Goal: Transaction & Acquisition: Purchase product/service

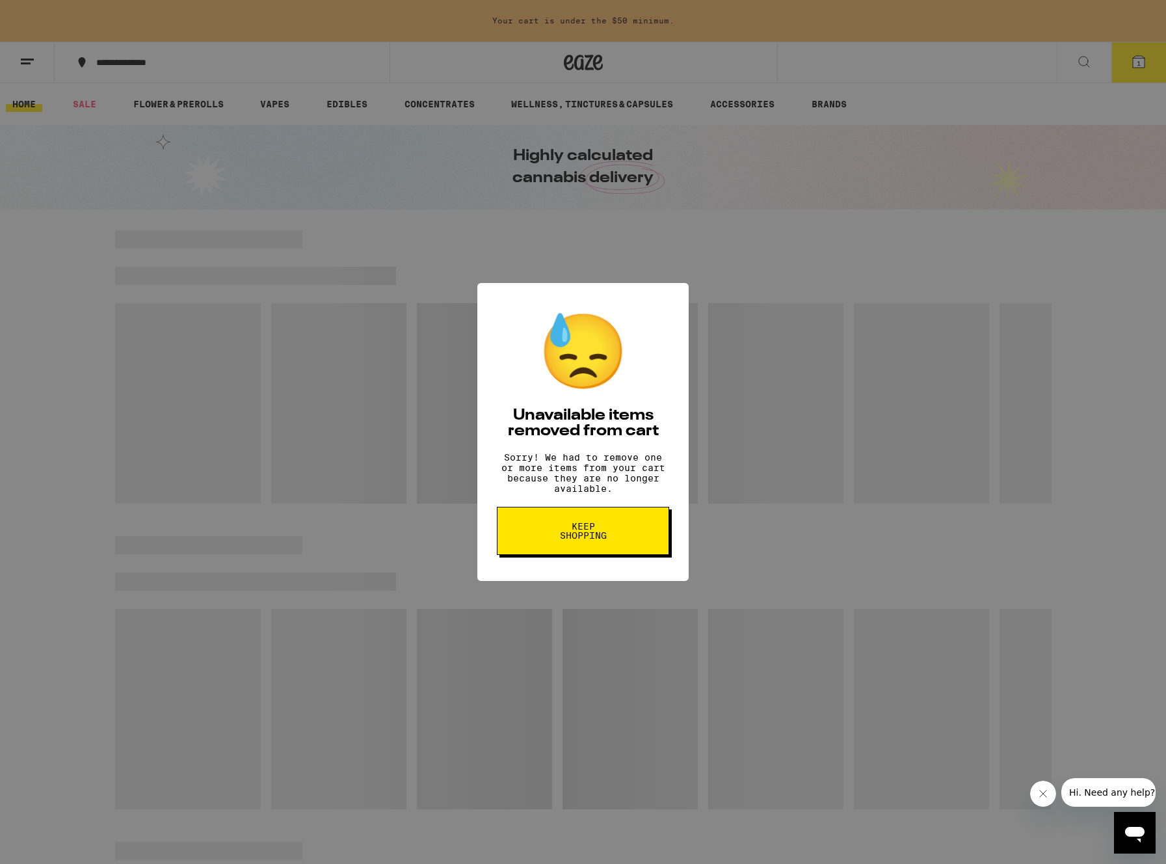
click at [613, 540] on span "Keep Shopping" at bounding box center [582, 531] width 67 height 18
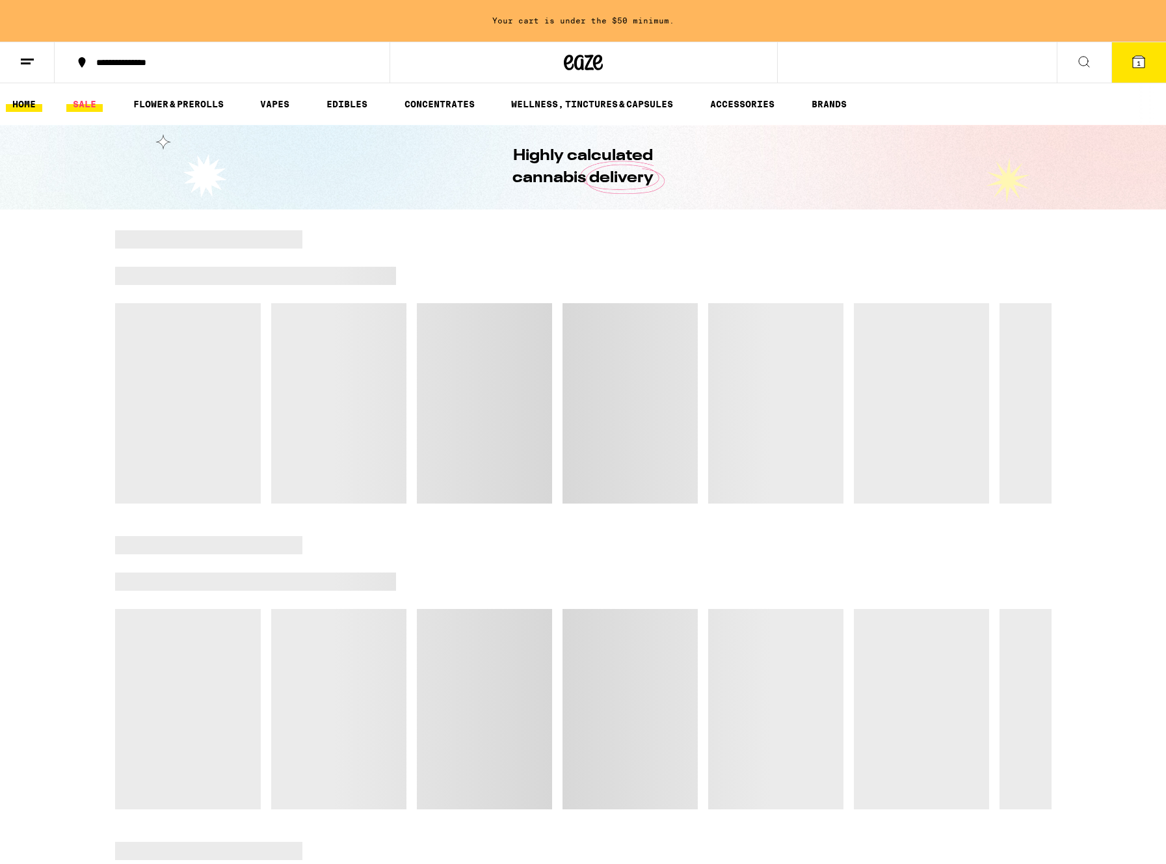
click at [85, 101] on link "SALE" at bounding box center [84, 104] width 36 height 16
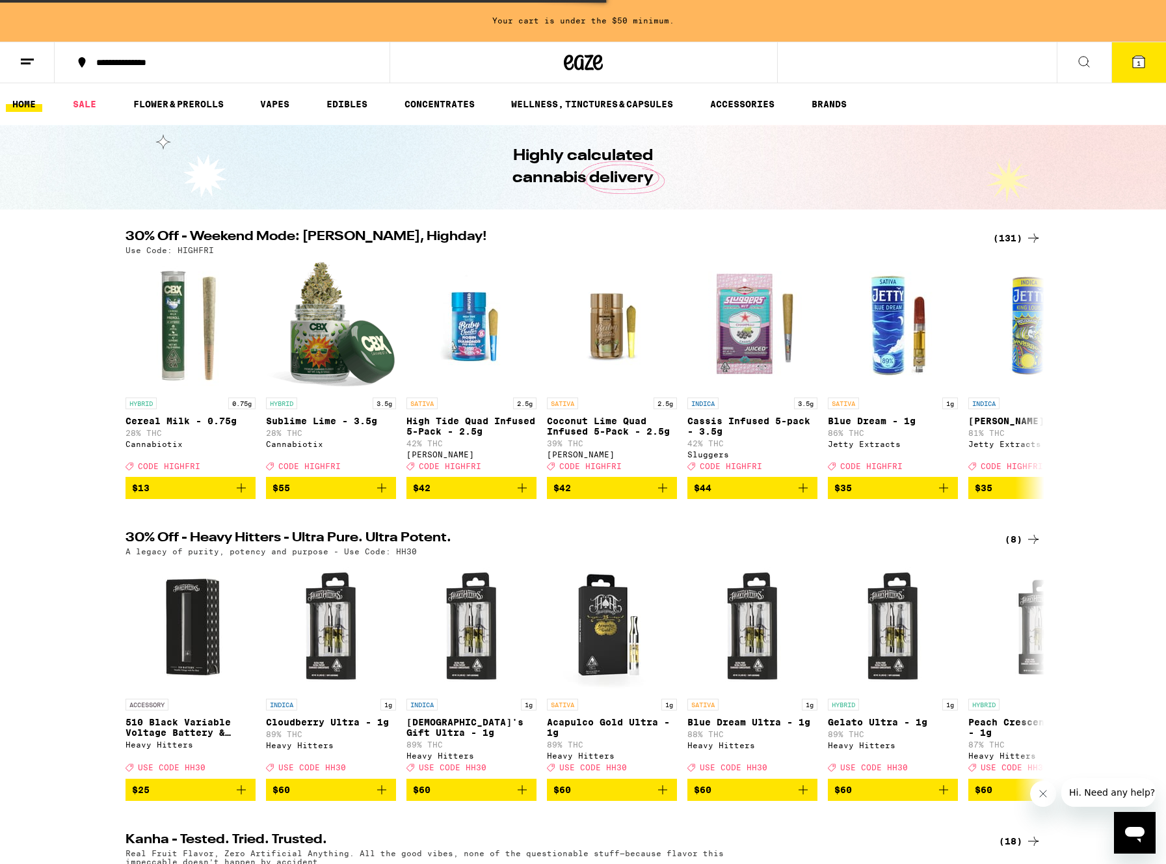
click at [1034, 241] on icon at bounding box center [1033, 237] width 10 height 9
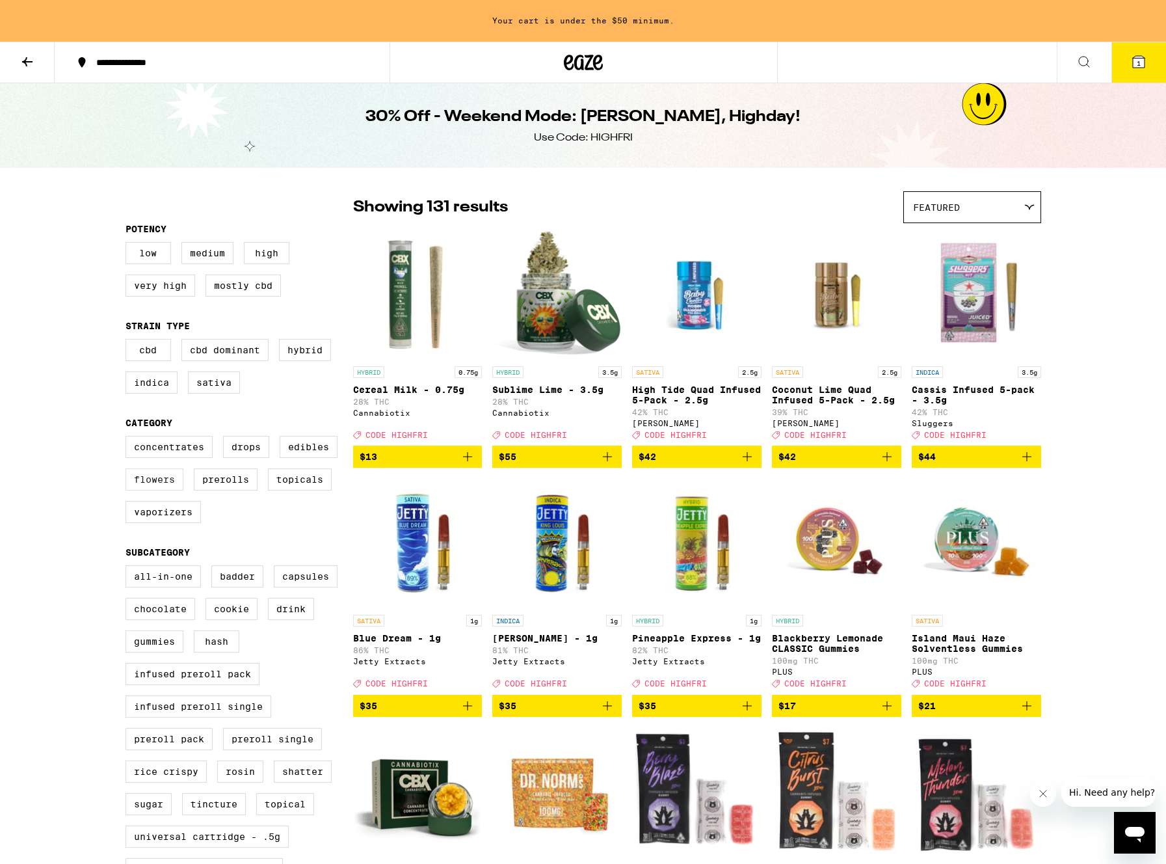
click at [148, 484] on label "Flowers" at bounding box center [154, 479] width 58 height 22
click at [129, 438] on input "Flowers" at bounding box center [128, 438] width 1 height 1
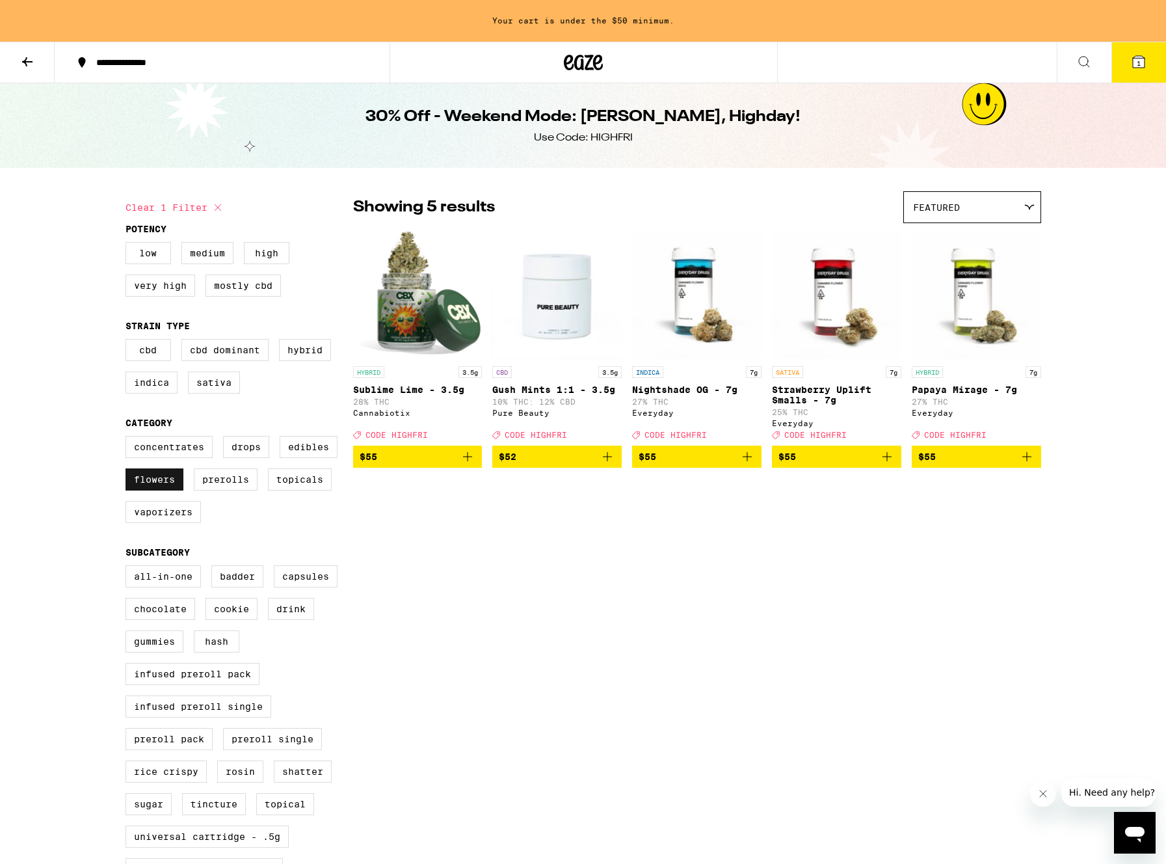
click at [166, 490] on label "Flowers" at bounding box center [154, 479] width 58 height 22
click at [129, 438] on input "Flowers" at bounding box center [128, 438] width 1 height 1
checkbox input "false"
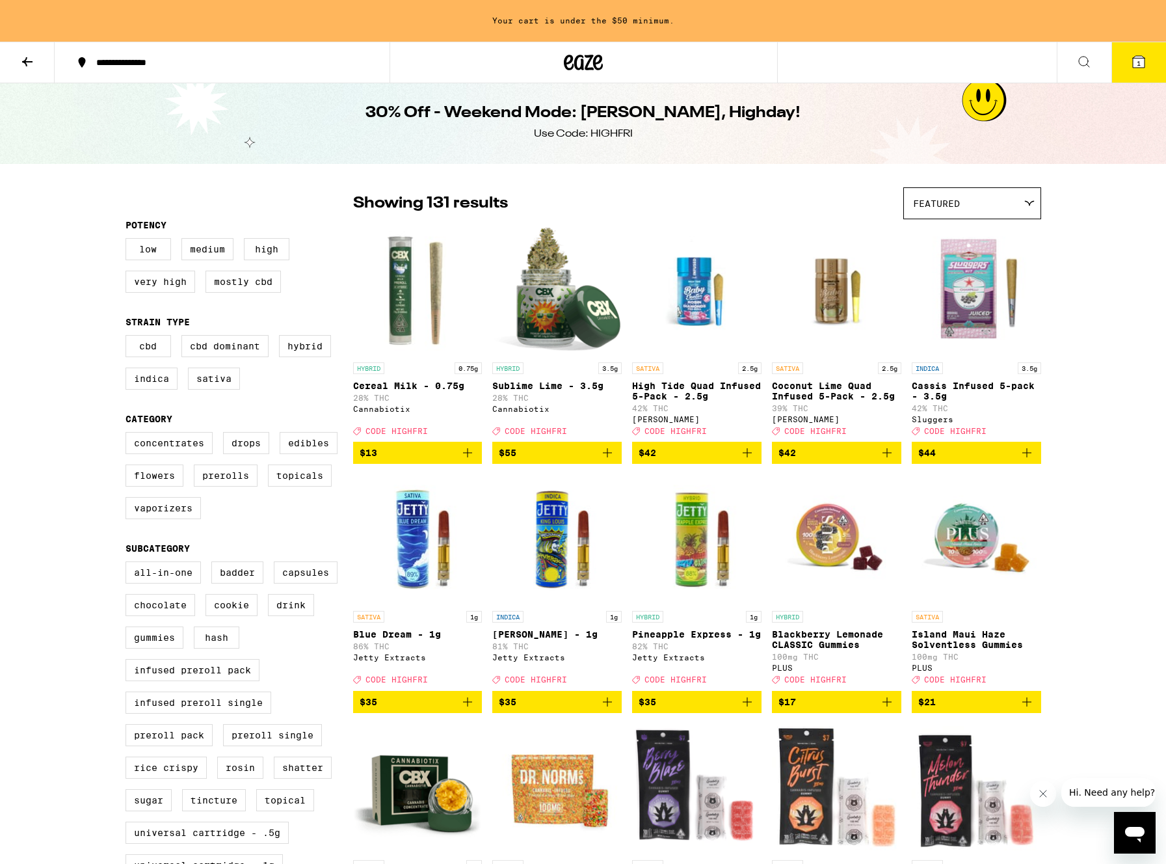
scroll to position [7, 1]
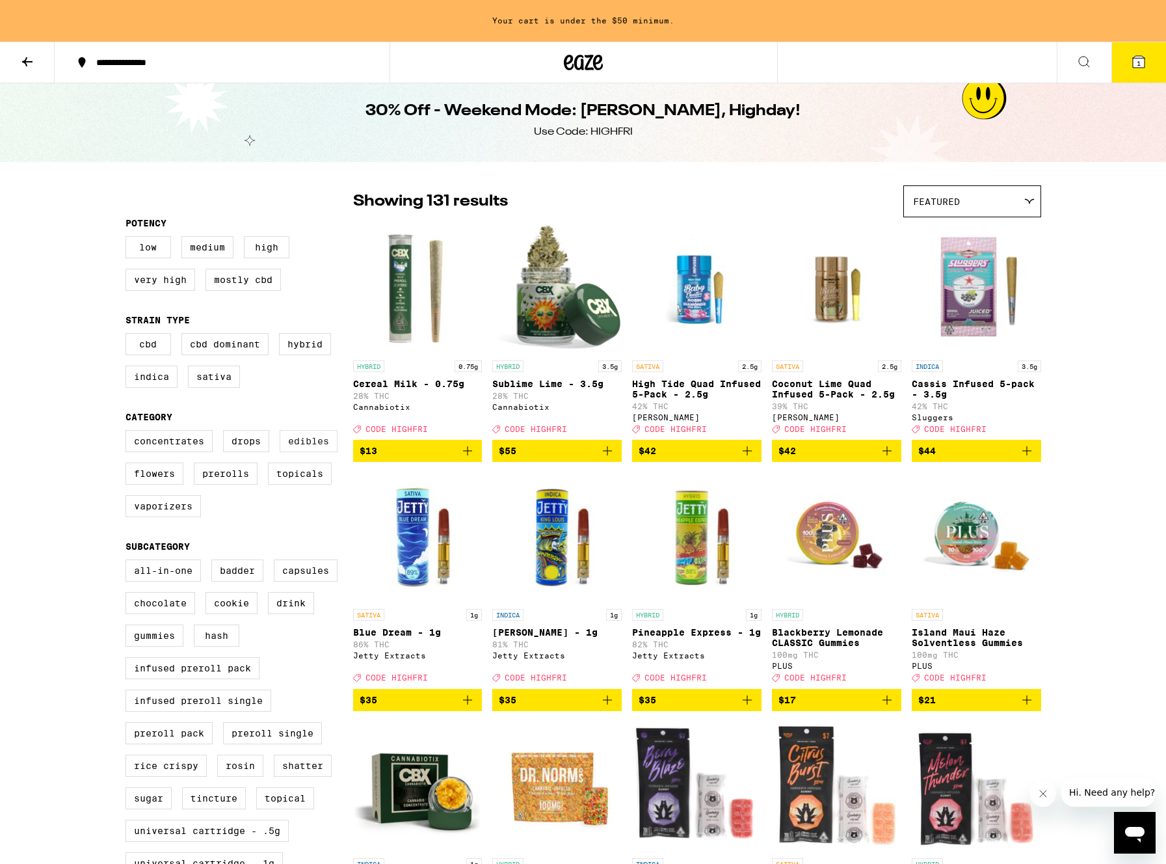
click at [306, 450] on label "Edibles" at bounding box center [309, 441] width 58 height 22
click at [129, 432] on input "Edibles" at bounding box center [128, 432] width 1 height 1
checkbox input "true"
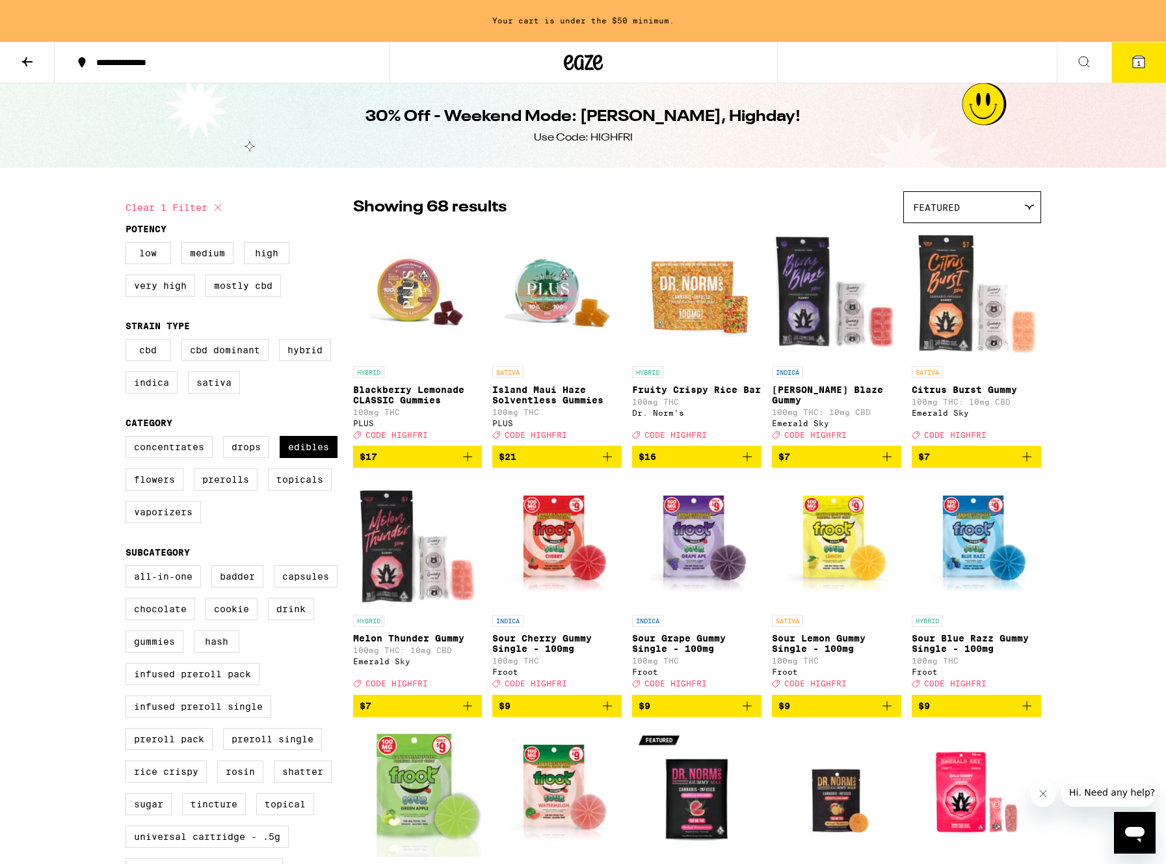
click at [20, 59] on icon at bounding box center [28, 62] width 16 height 16
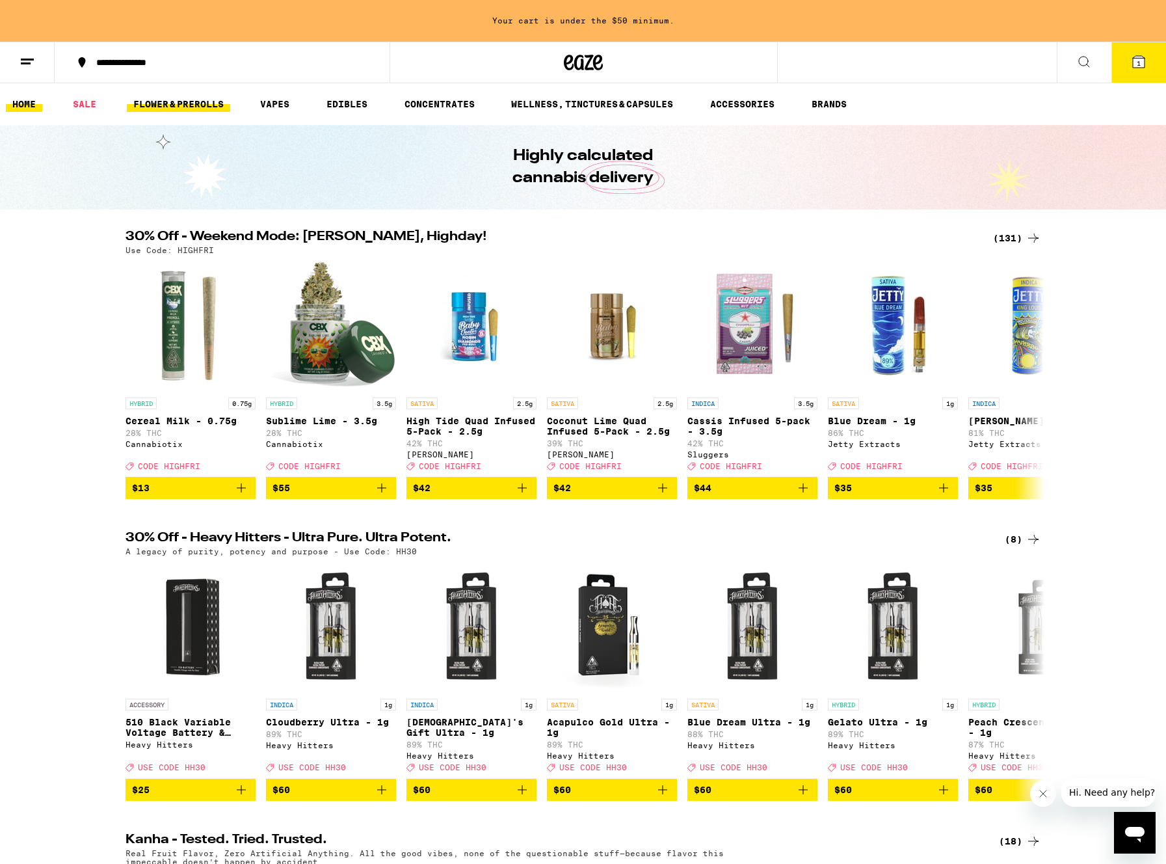
click at [161, 107] on link "FLOWER & PREROLLS" at bounding box center [178, 104] width 103 height 16
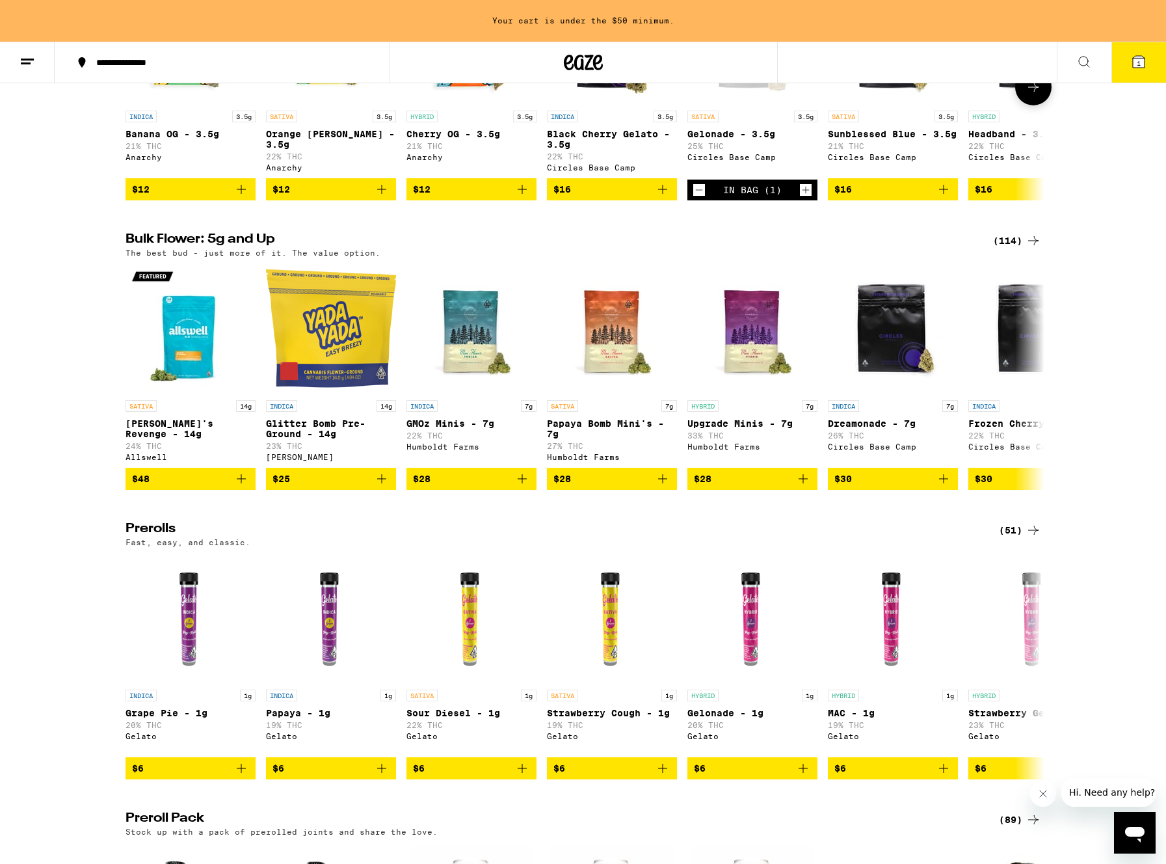
scroll to position [311, 0]
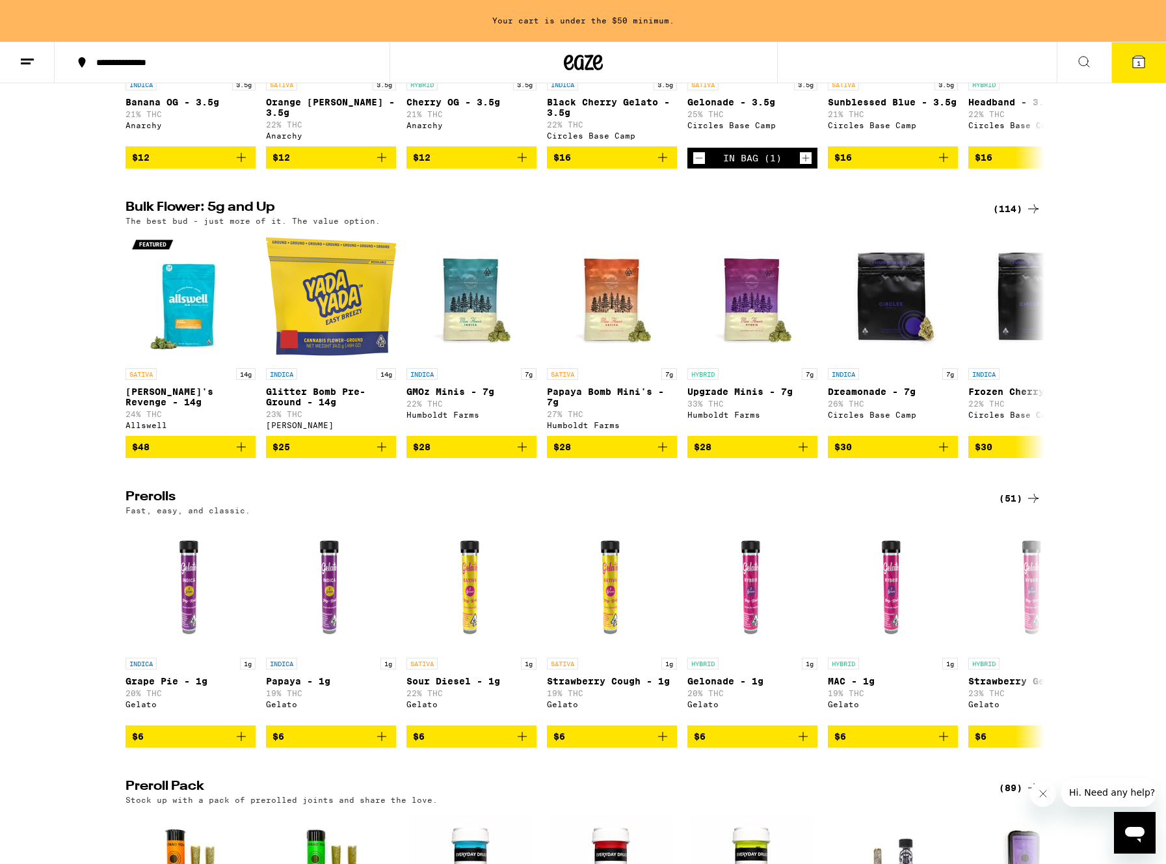
click at [1032, 213] on icon at bounding box center [1033, 209] width 16 height 16
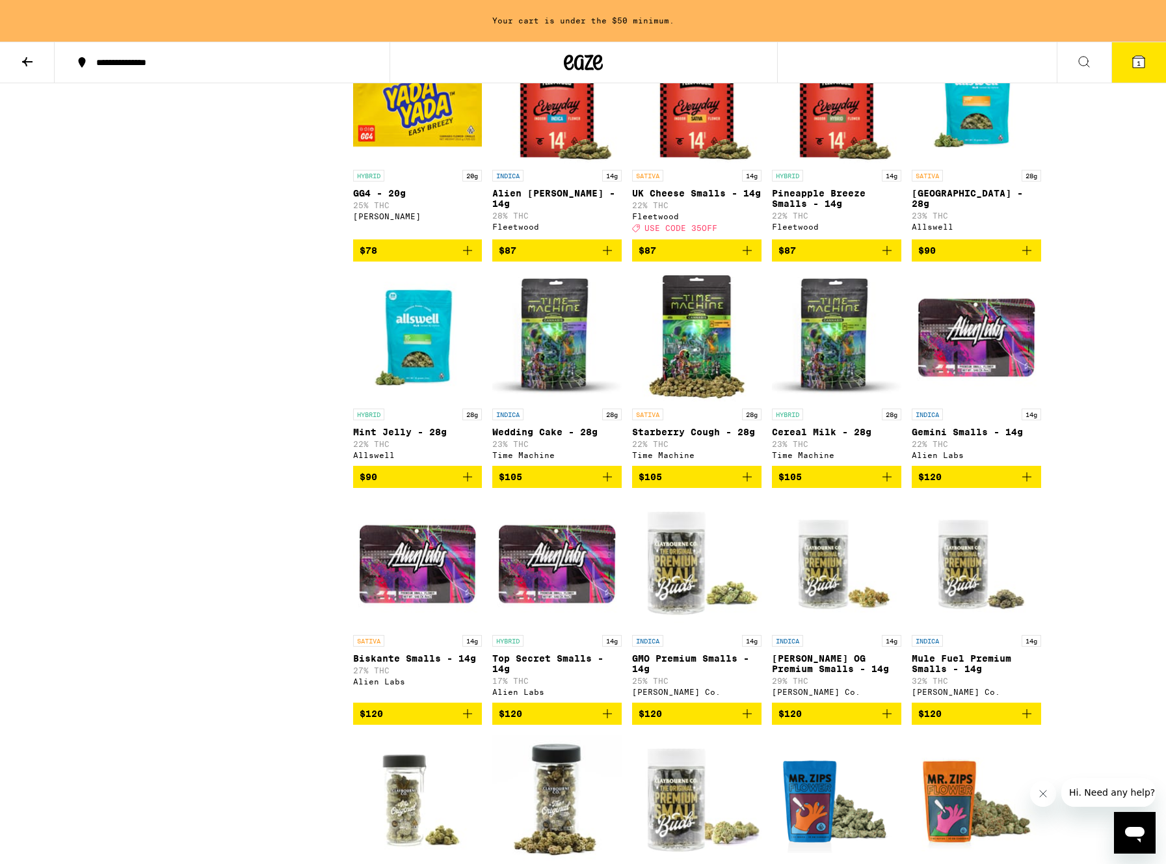
scroll to position [3502, 0]
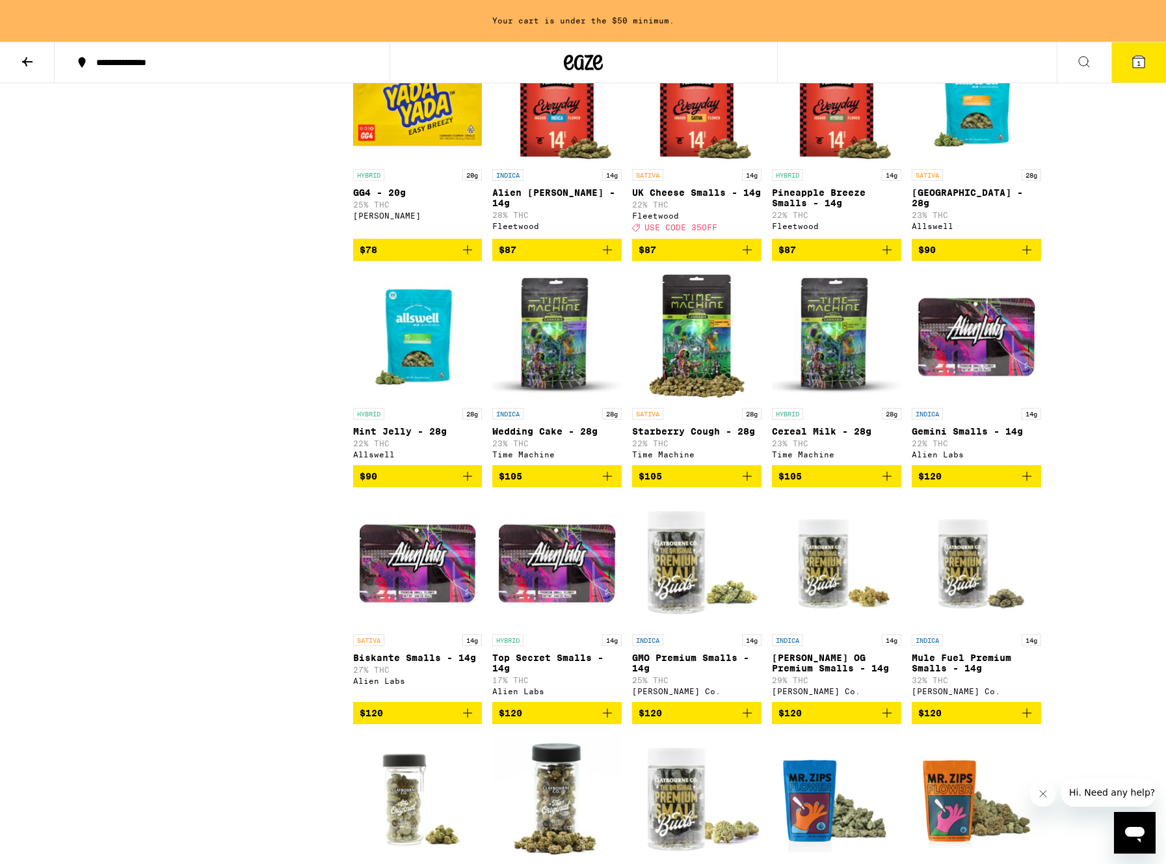
click at [965, 258] on span "$90" at bounding box center [976, 250] width 116 height 16
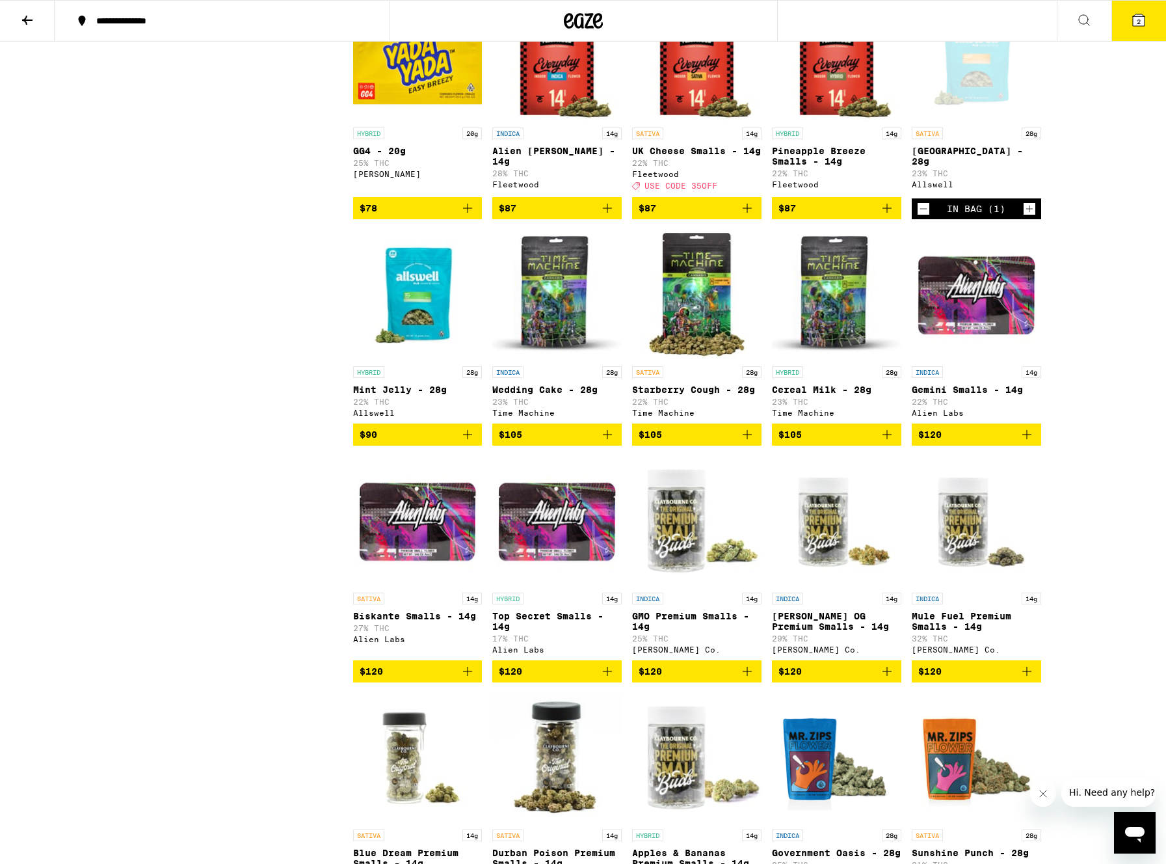
click at [1132, 20] on icon at bounding box center [1139, 20] width 16 height 16
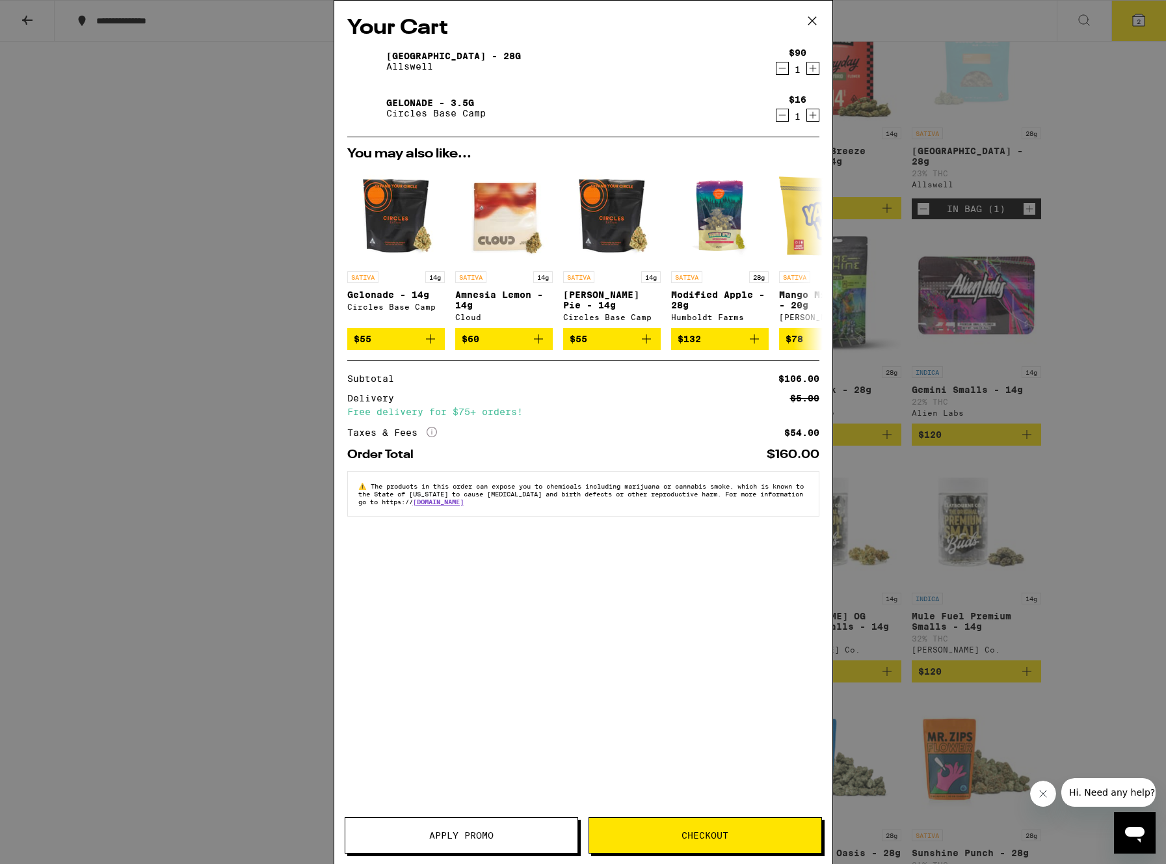
drag, startPoint x: 779, startPoint y: 116, endPoint x: 766, endPoint y: 114, distance: 13.1
click at [779, 116] on icon "Decrement" at bounding box center [782, 115] width 12 height 16
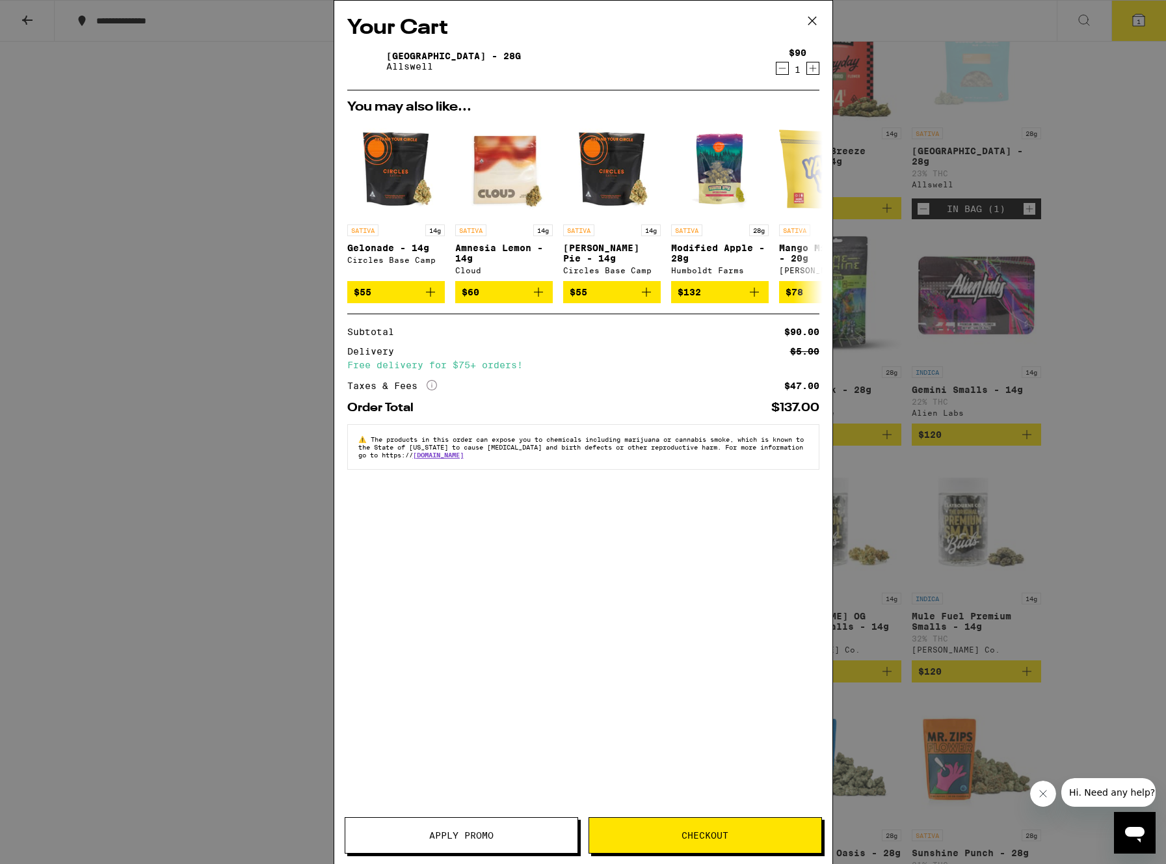
click at [813, 18] on icon at bounding box center [812, 21] width 20 height 20
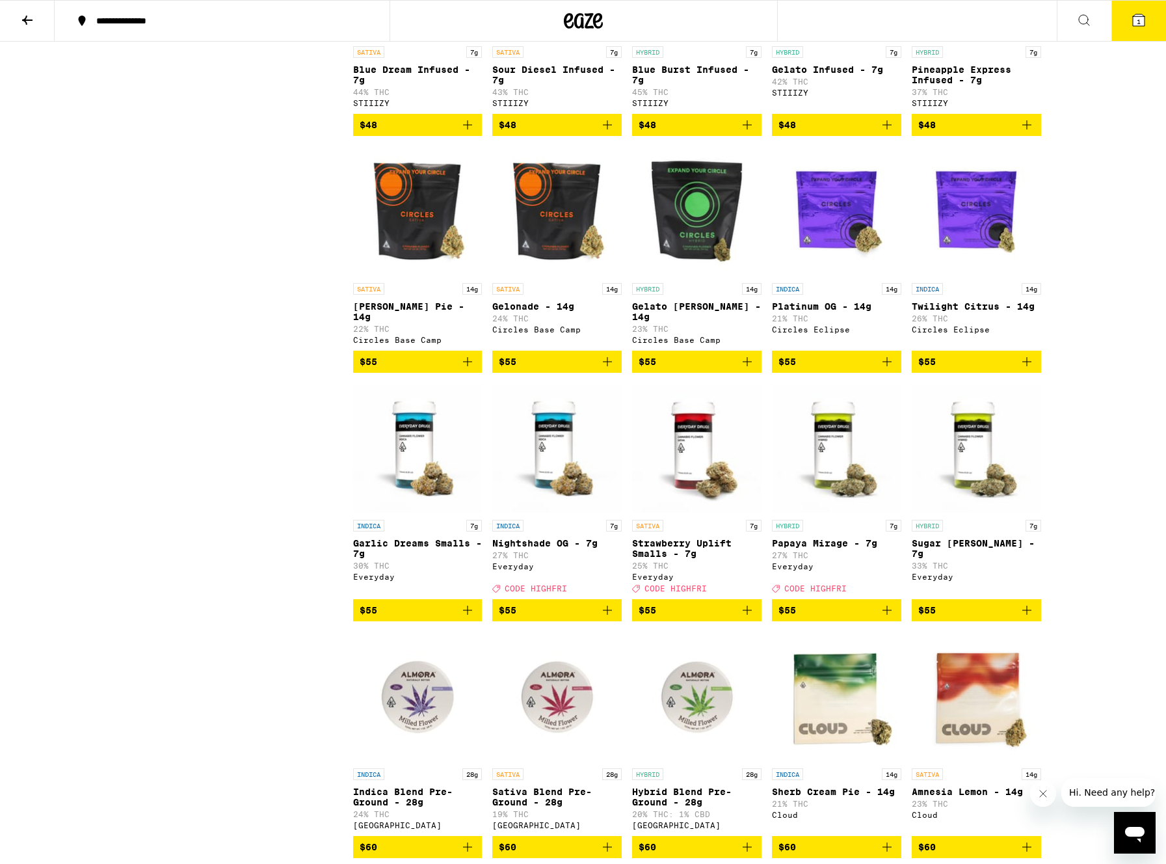
scroll to position [2167, 0]
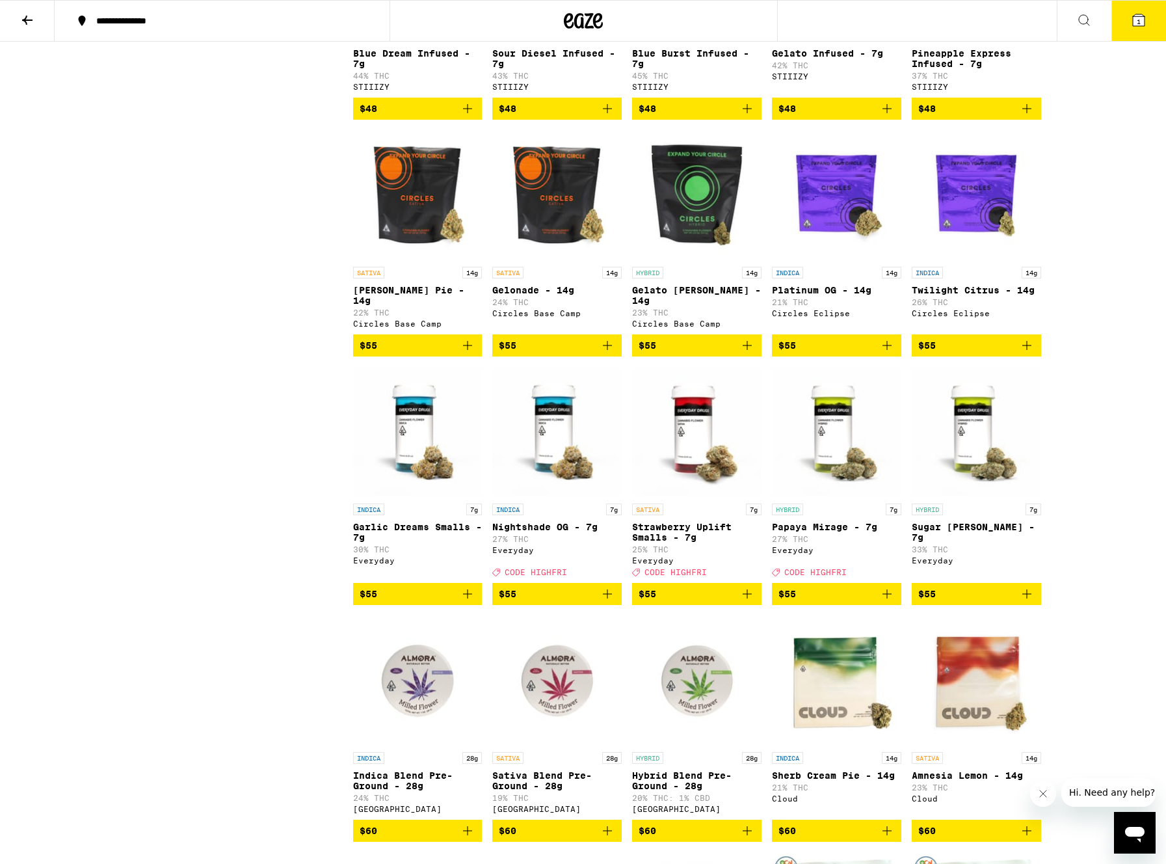
click at [567, 353] on span "$55" at bounding box center [557, 345] width 116 height 16
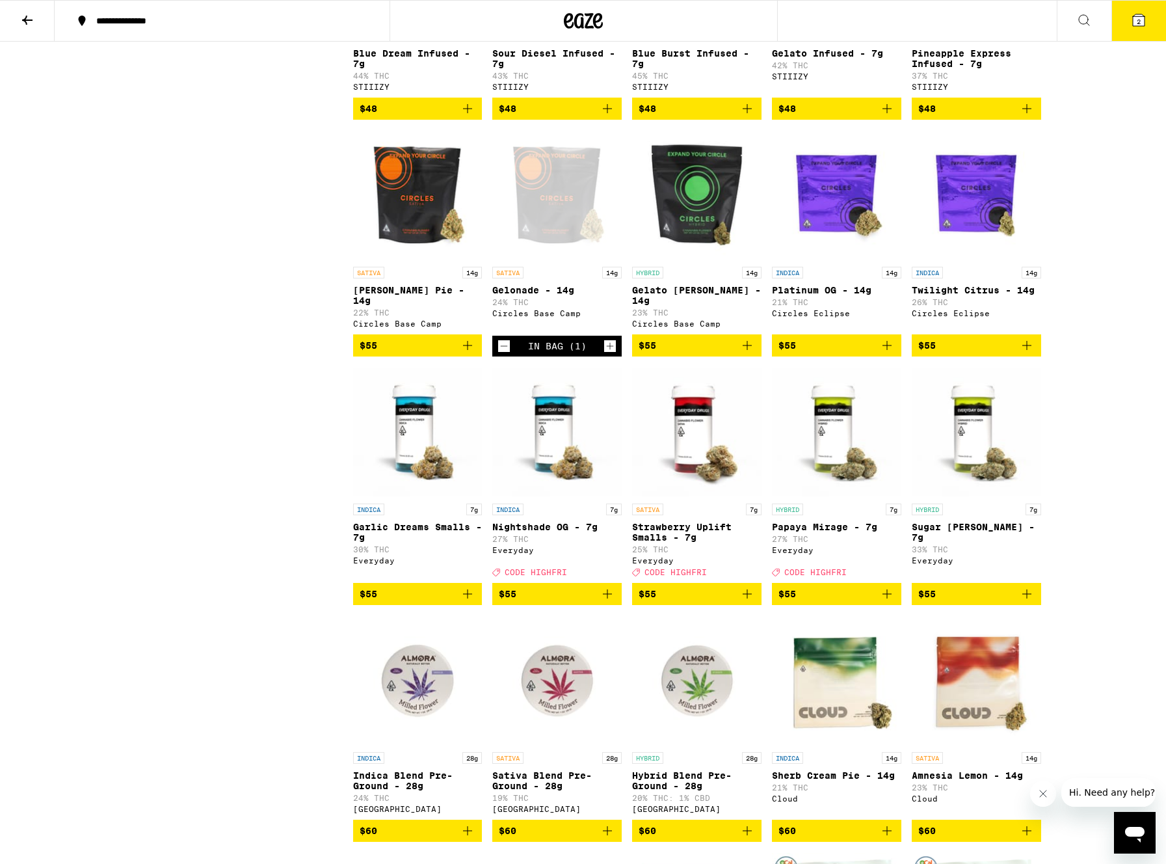
click at [1129, 21] on button "2" at bounding box center [1138, 21] width 55 height 40
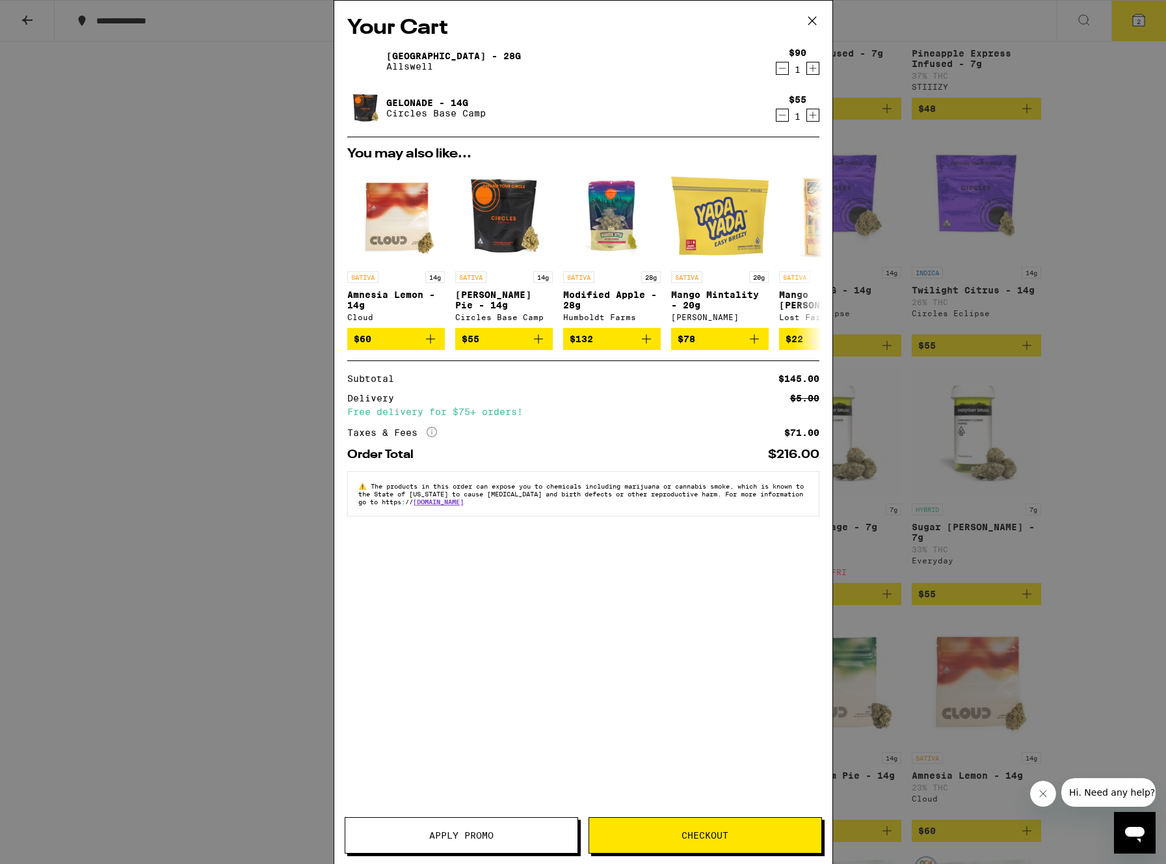
click at [780, 71] on icon "Decrement" at bounding box center [782, 68] width 12 height 16
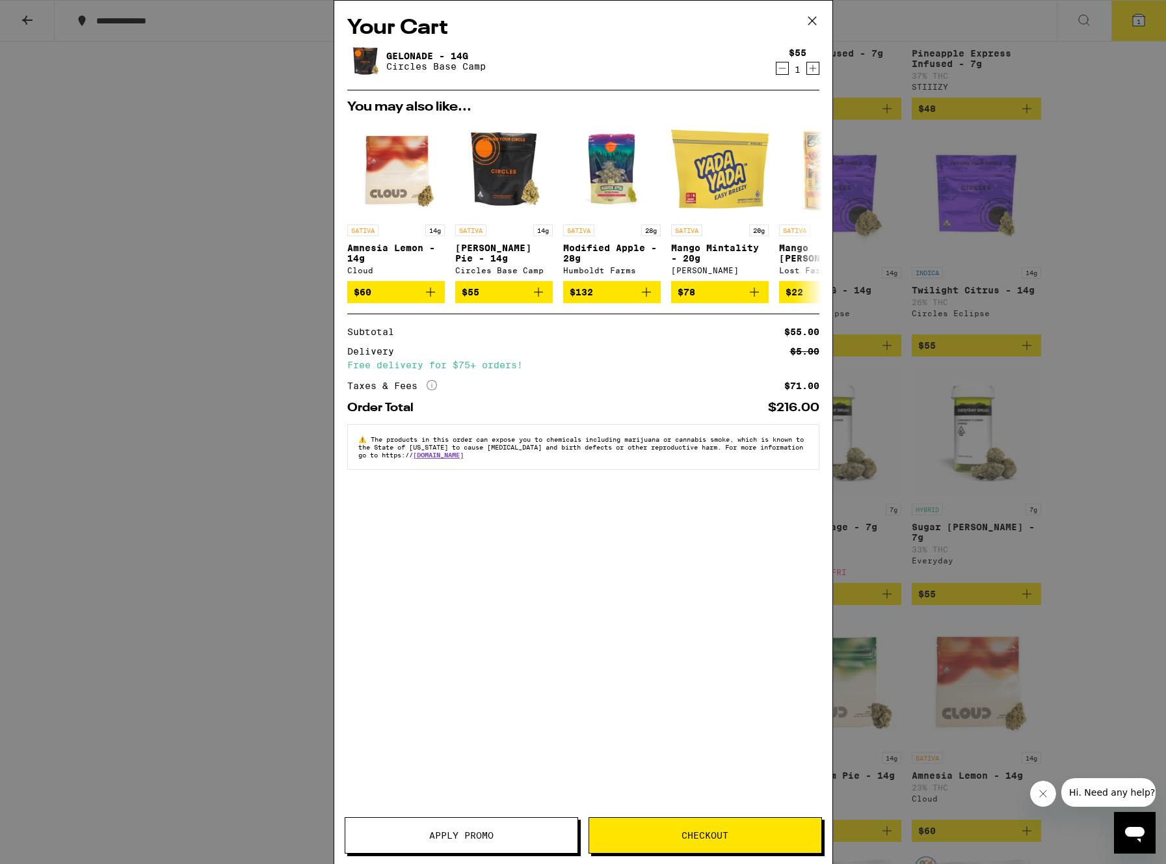
click at [812, 16] on icon at bounding box center [812, 21] width 20 height 20
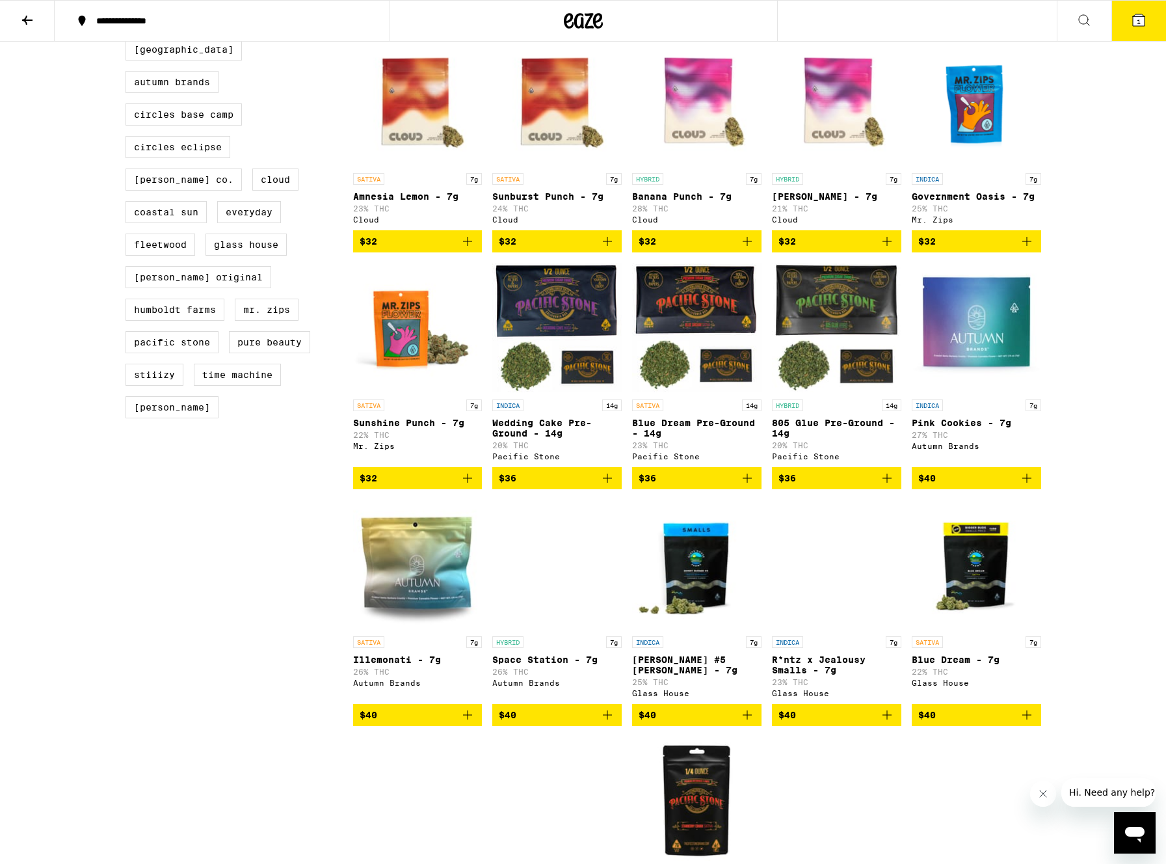
scroll to position [608, 0]
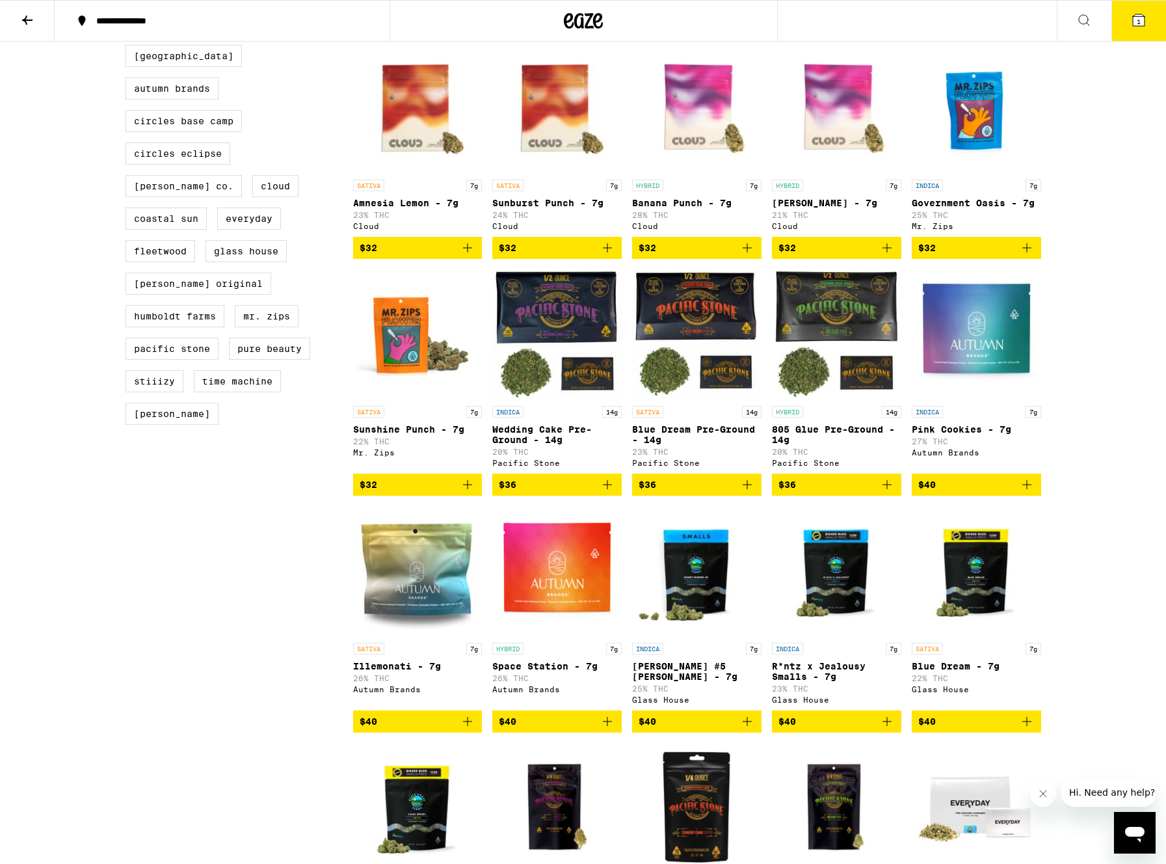
click at [706, 492] on span "$36" at bounding box center [697, 485] width 116 height 16
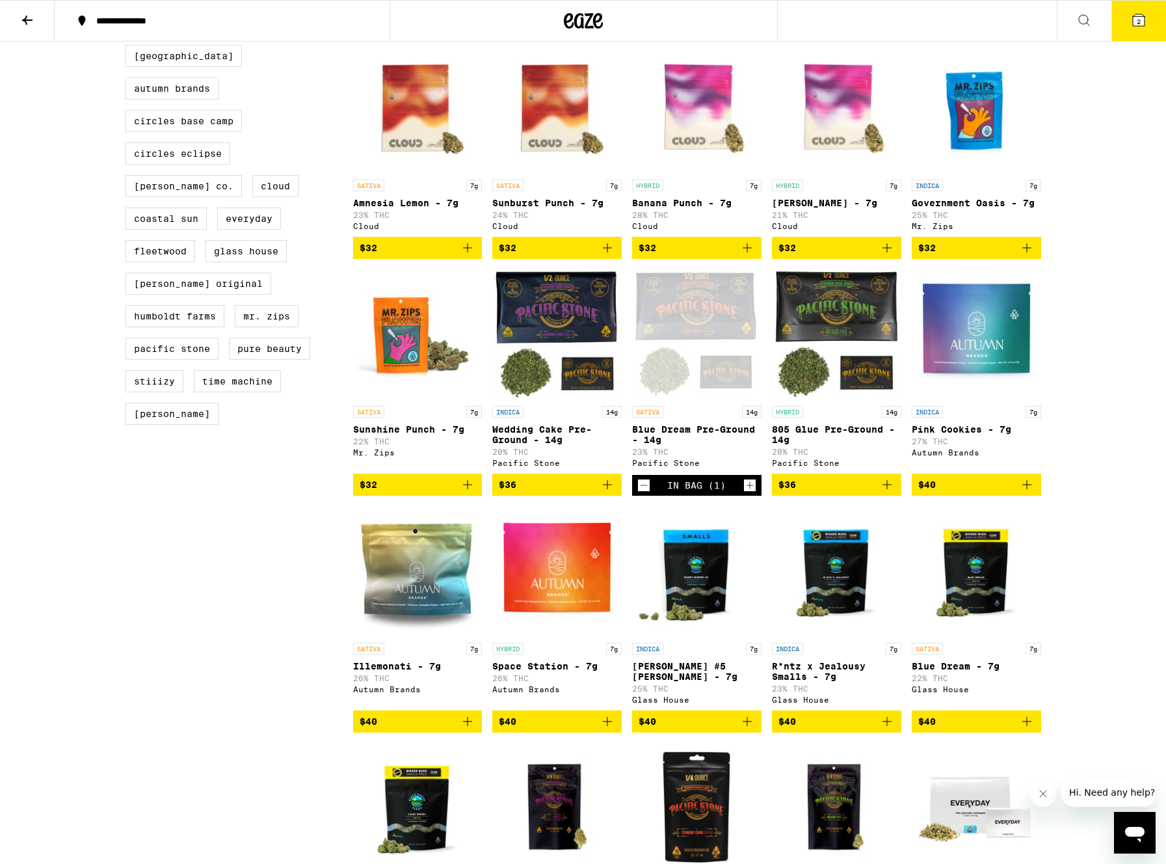
click at [1135, 18] on icon at bounding box center [1139, 20] width 12 height 12
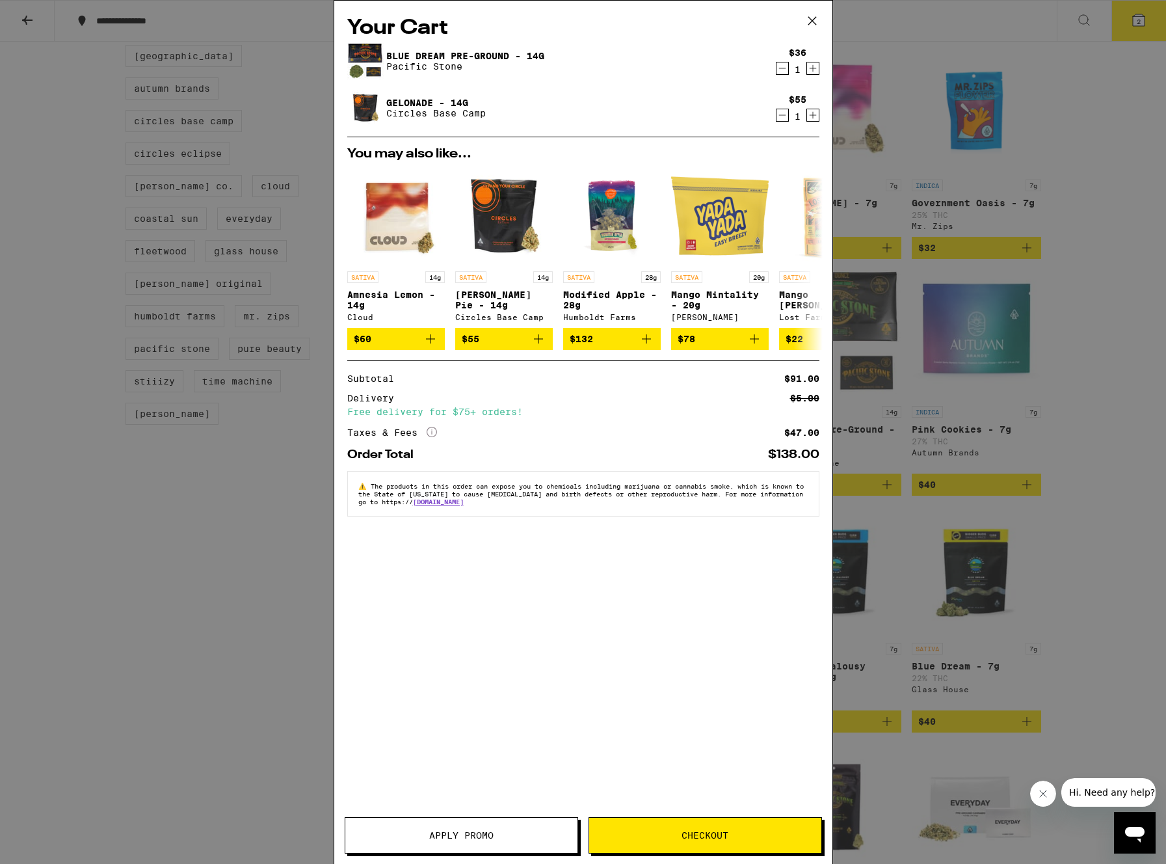
click at [810, 20] on icon at bounding box center [812, 21] width 20 height 20
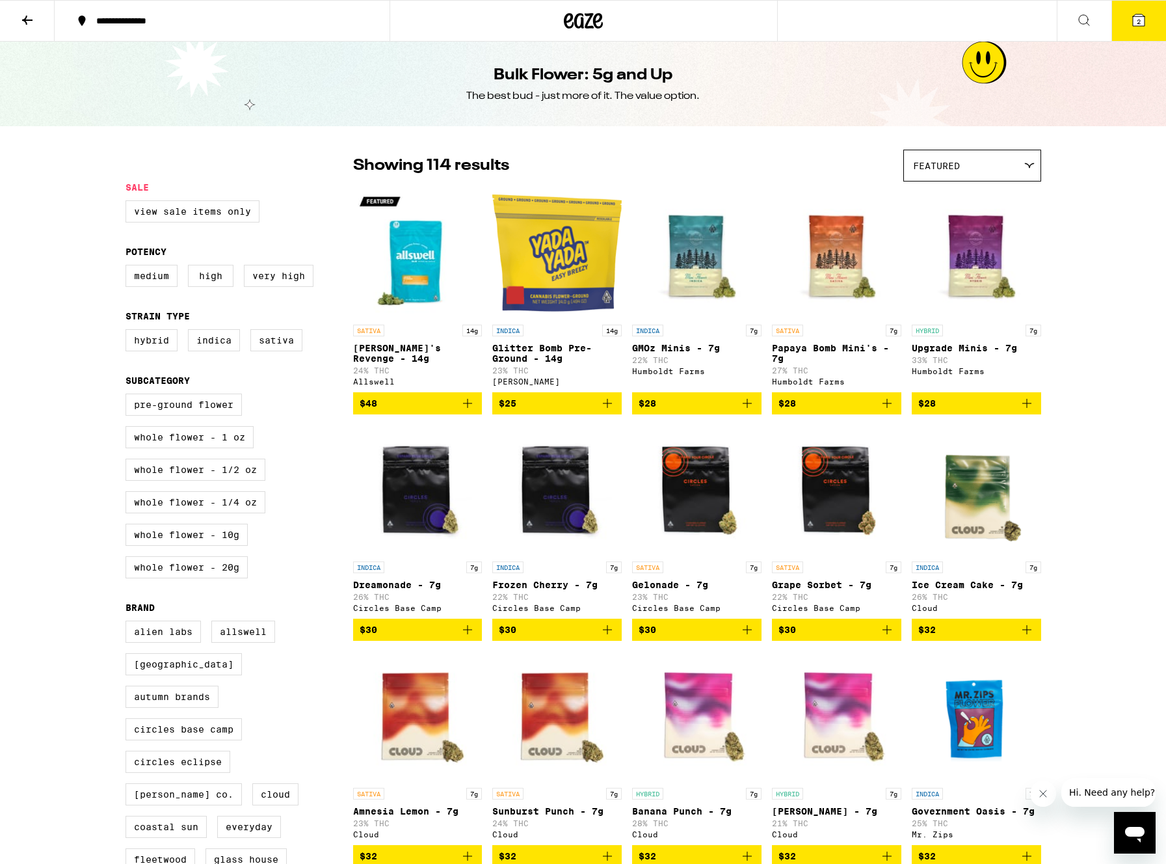
click at [27, 21] on icon at bounding box center [28, 20] width 16 height 16
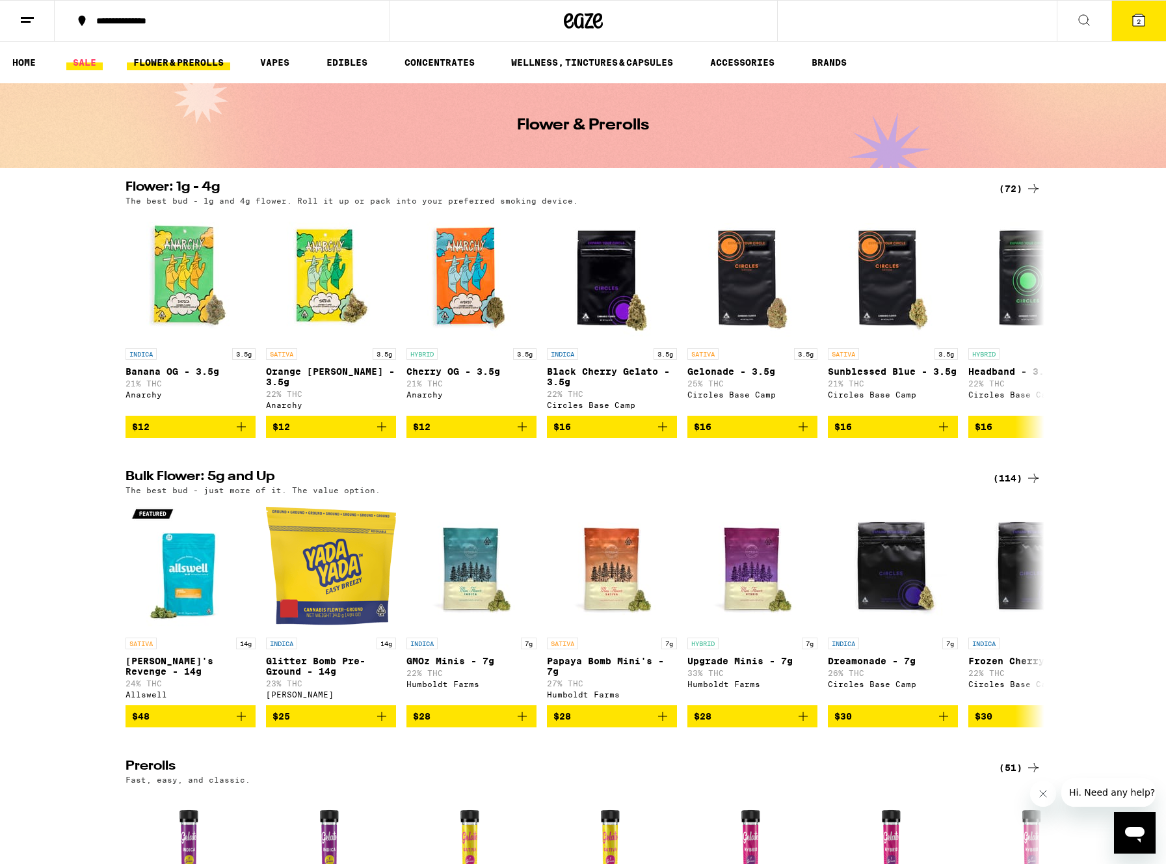
click at [94, 59] on link "SALE" at bounding box center [84, 63] width 36 height 16
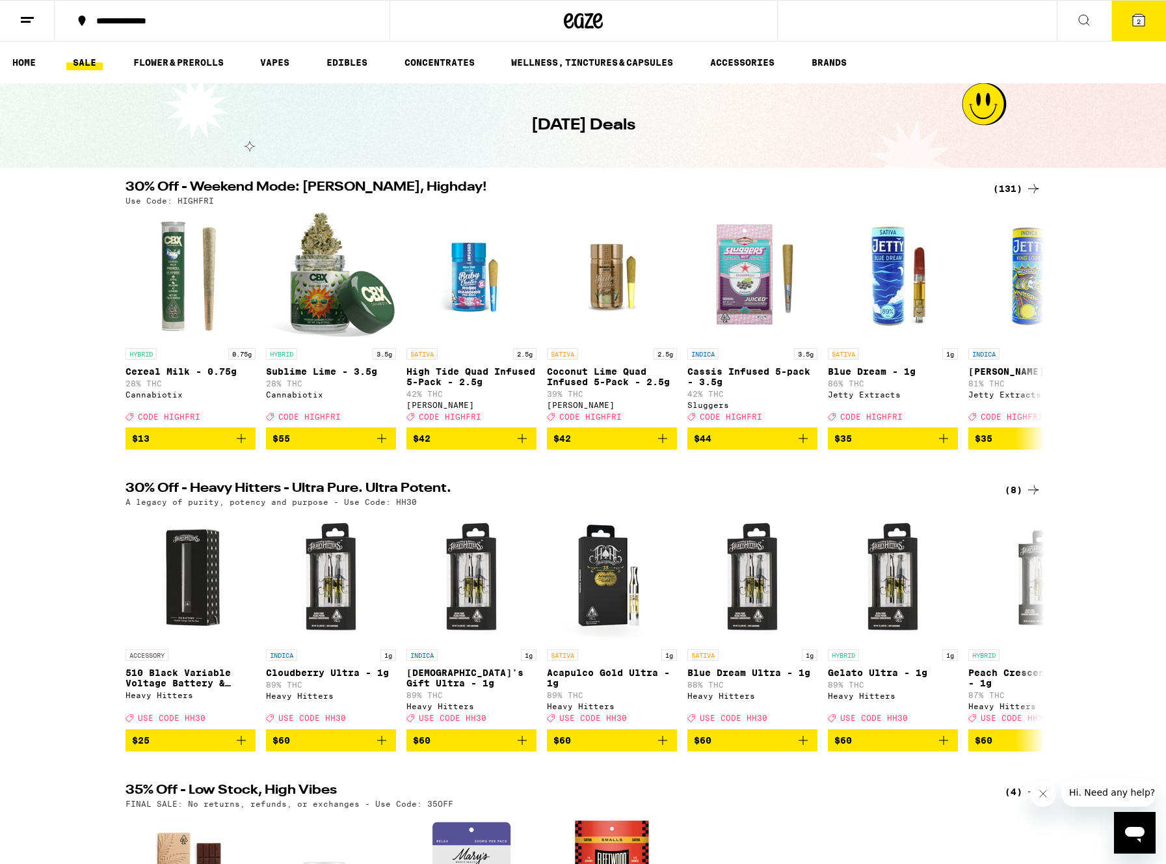
click at [1024, 186] on div "(131)" at bounding box center [1017, 189] width 48 height 16
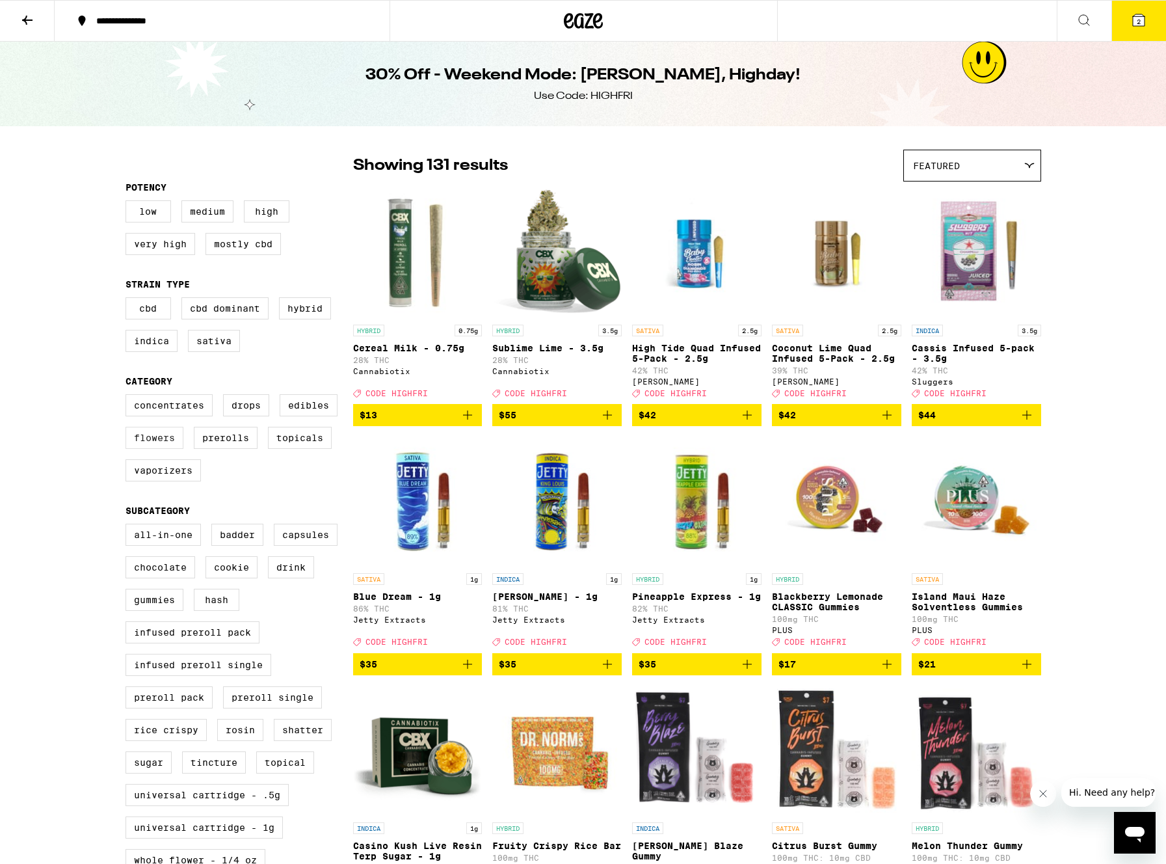
click at [149, 446] on label "Flowers" at bounding box center [154, 438] width 58 height 22
click at [129, 397] on input "Flowers" at bounding box center [128, 396] width 1 height 1
checkbox input "true"
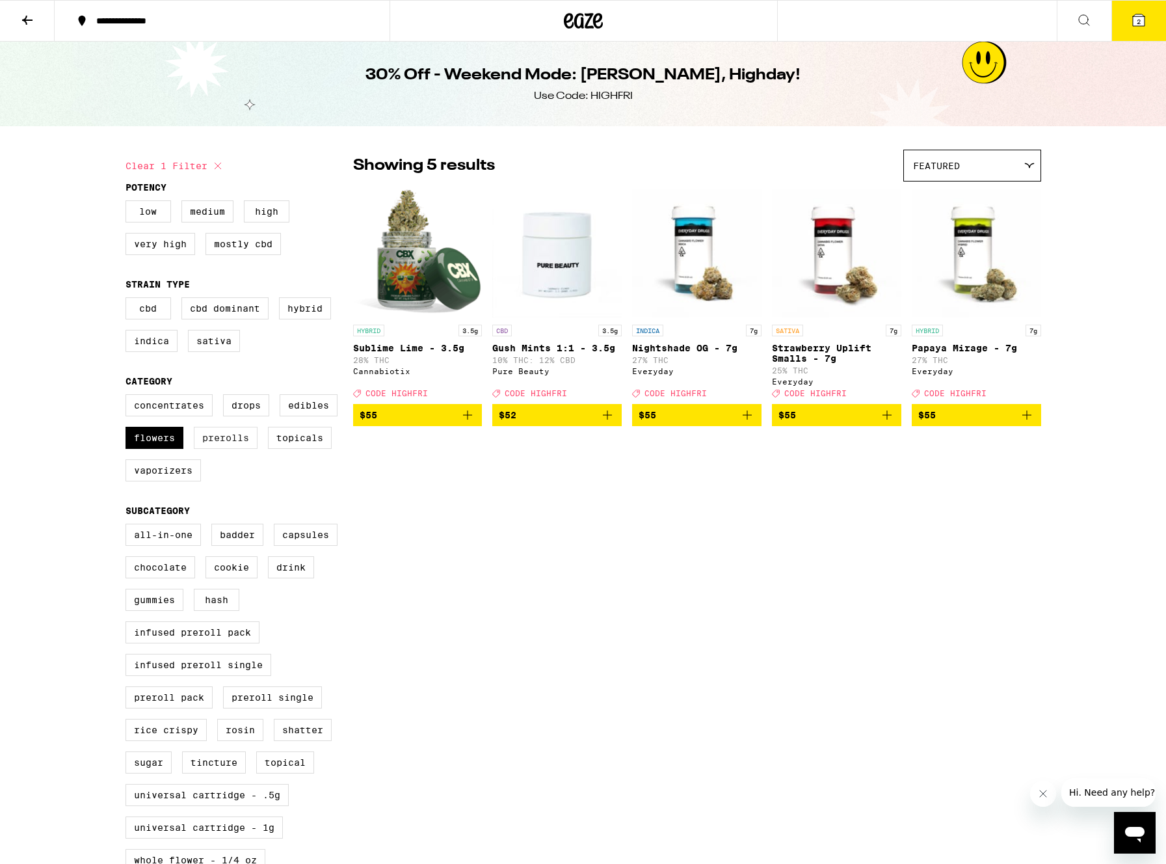
click at [224, 442] on label "Prerolls" at bounding box center [226, 438] width 64 height 22
click at [129, 397] on input "Prerolls" at bounding box center [128, 396] width 1 height 1
checkbox input "true"
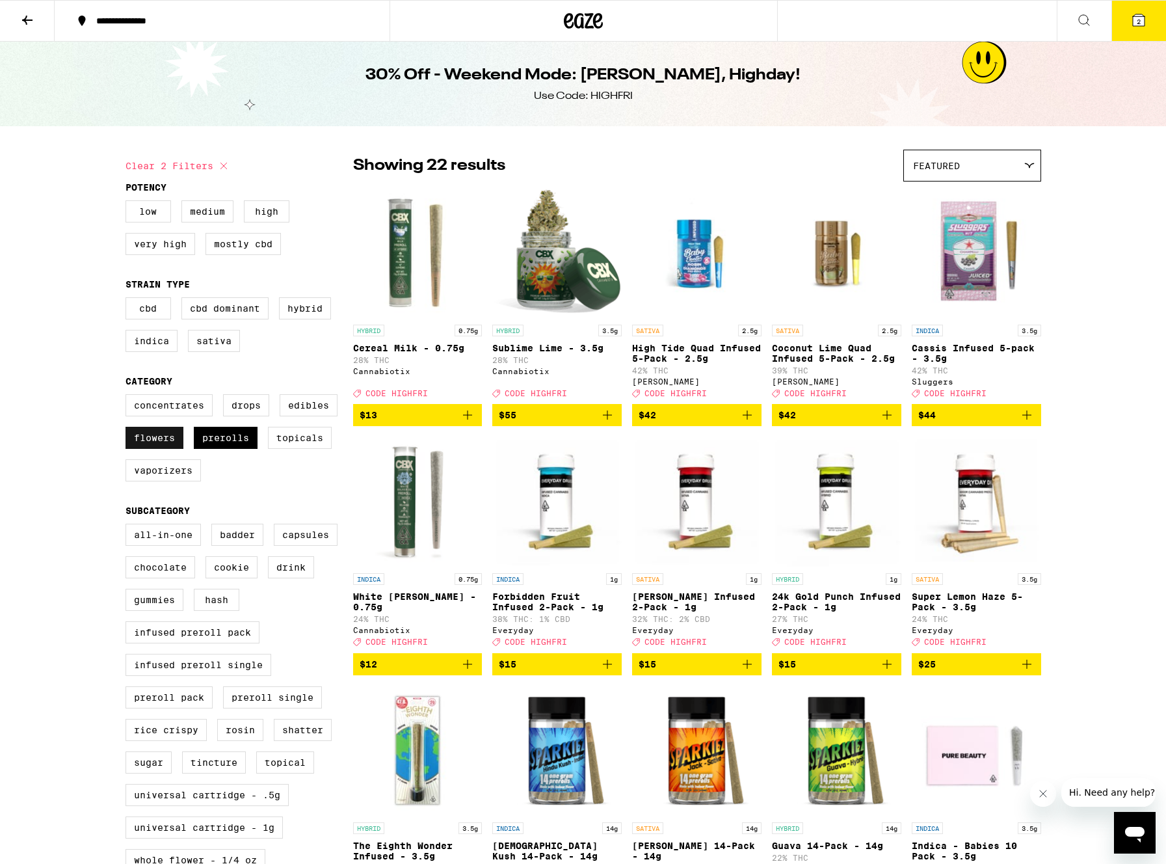
click at [167, 449] on label "Flowers" at bounding box center [154, 438] width 58 height 22
click at [129, 397] on input "Flowers" at bounding box center [128, 396] width 1 height 1
checkbox input "false"
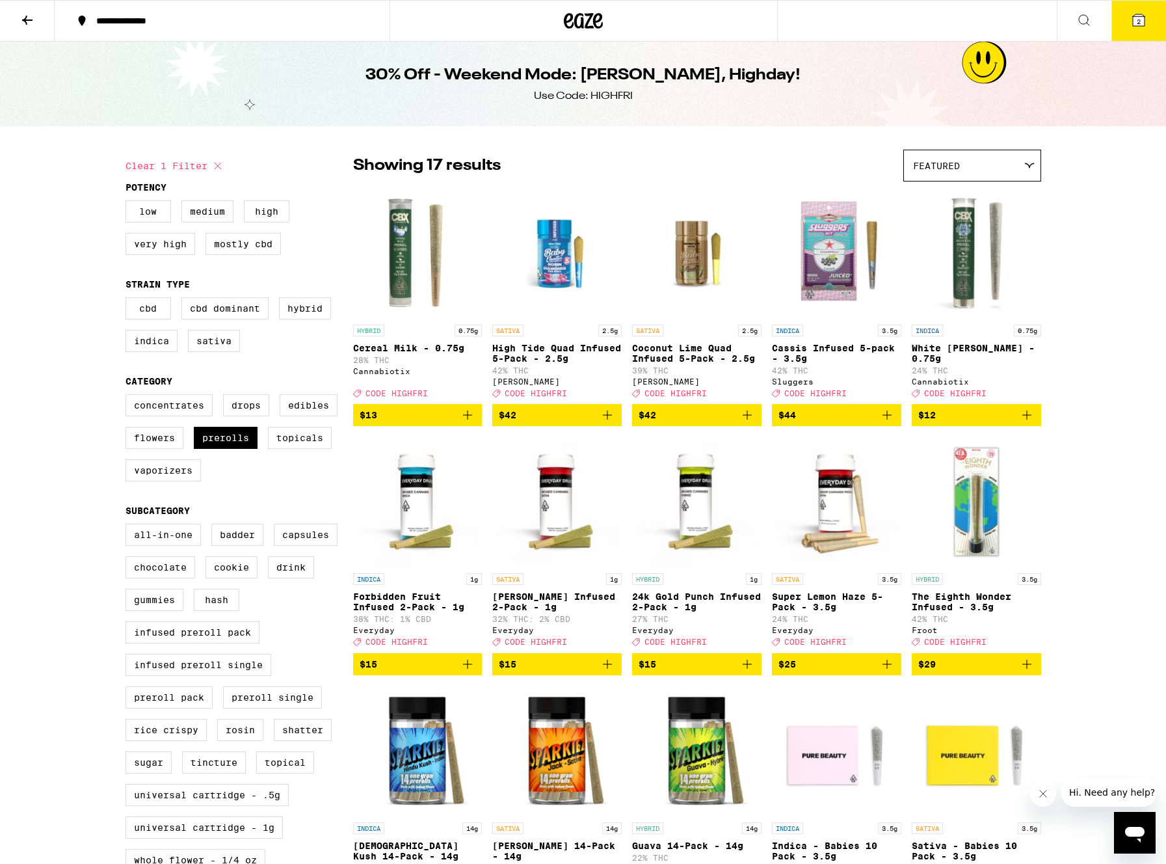
click at [1139, 16] on icon at bounding box center [1139, 20] width 12 height 12
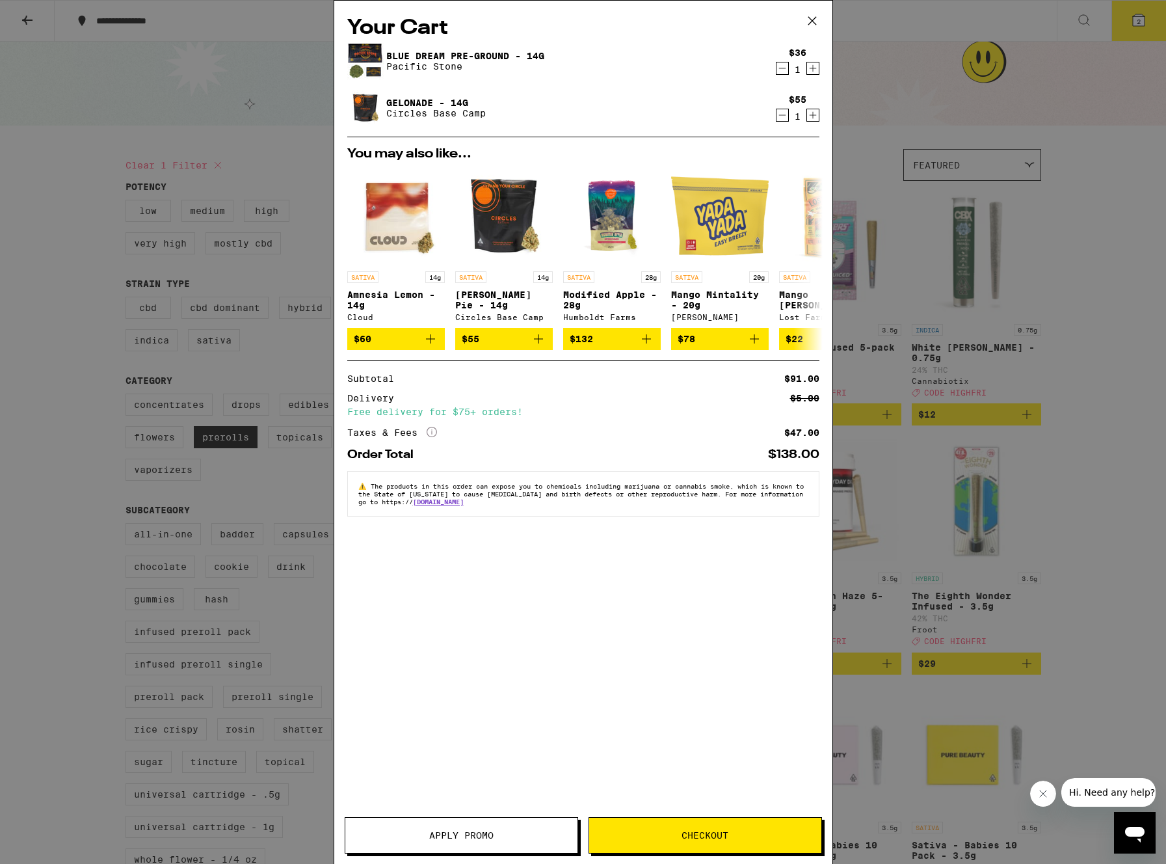
click at [783, 115] on icon "Decrement" at bounding box center [782, 115] width 12 height 16
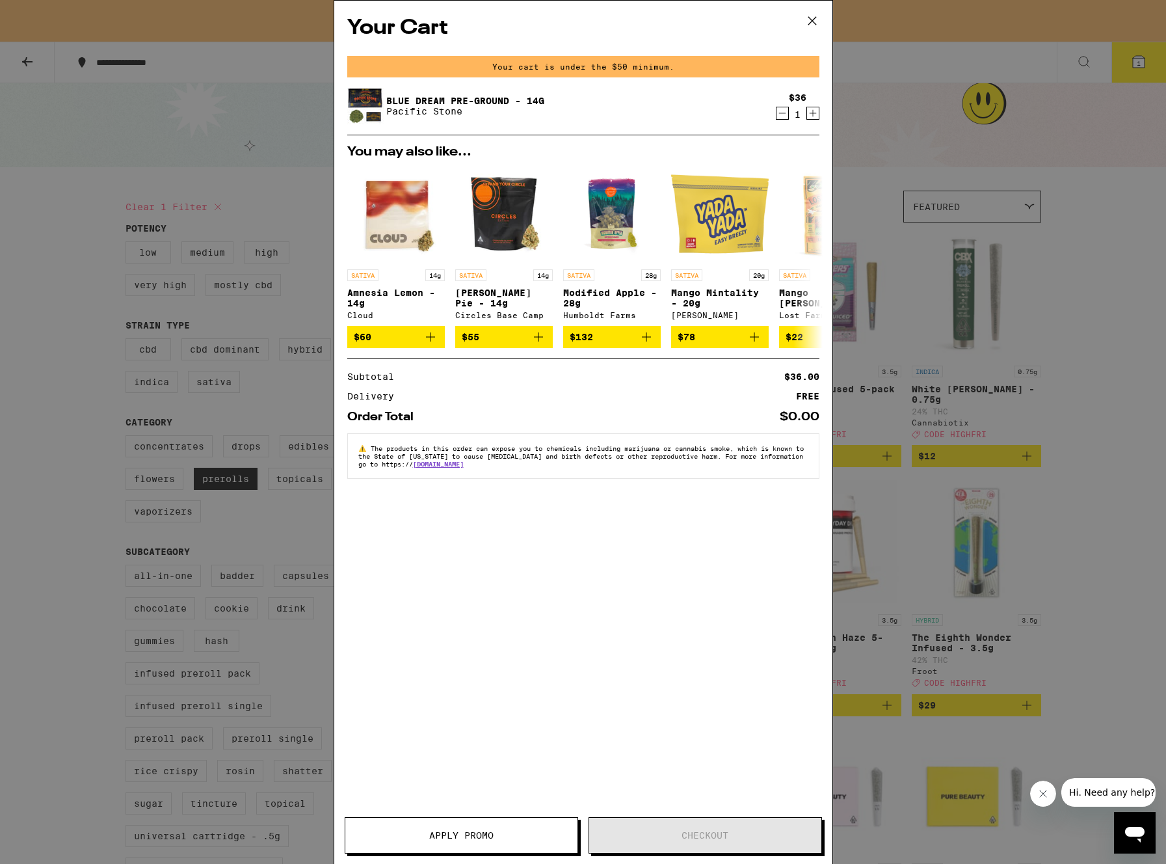
click at [812, 113] on icon "Increment" at bounding box center [813, 113] width 12 height 16
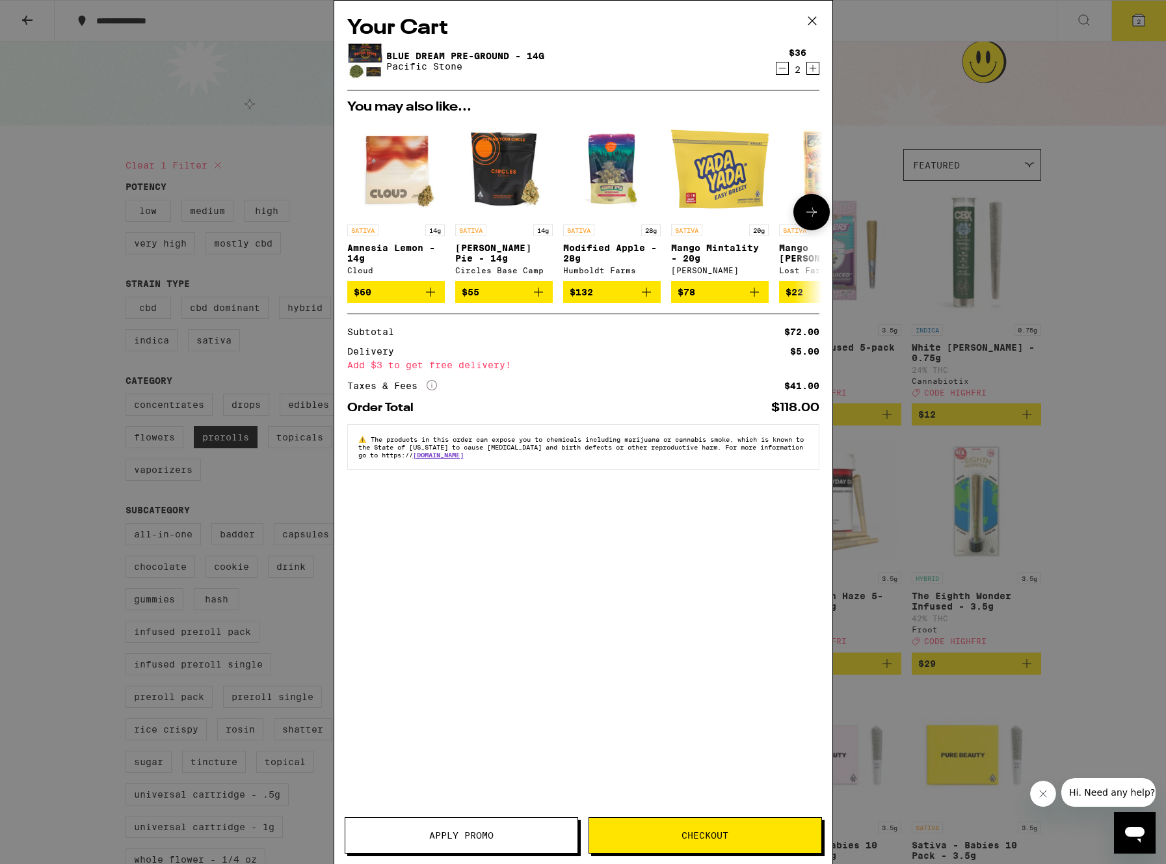
click at [541, 297] on icon "Add to bag" at bounding box center [539, 292] width 16 height 16
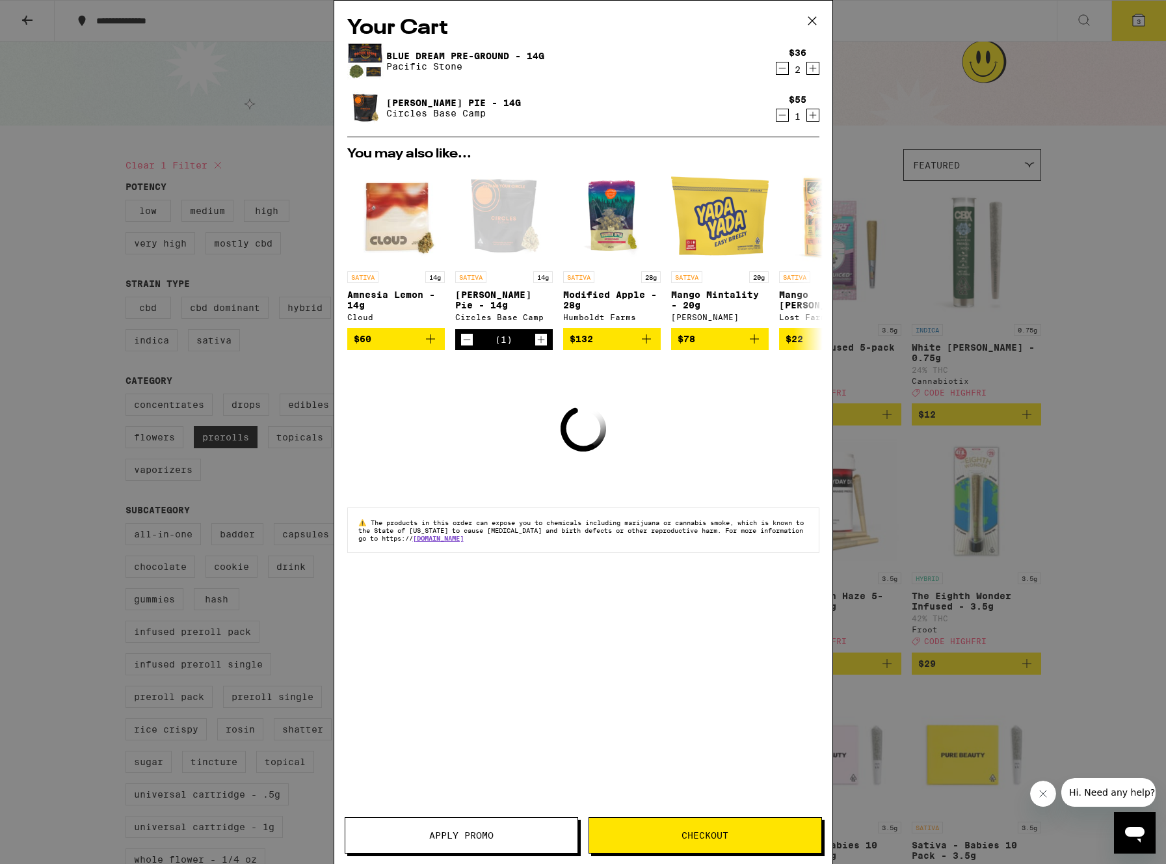
click at [781, 69] on icon "Decrement" at bounding box center [782, 68] width 12 height 16
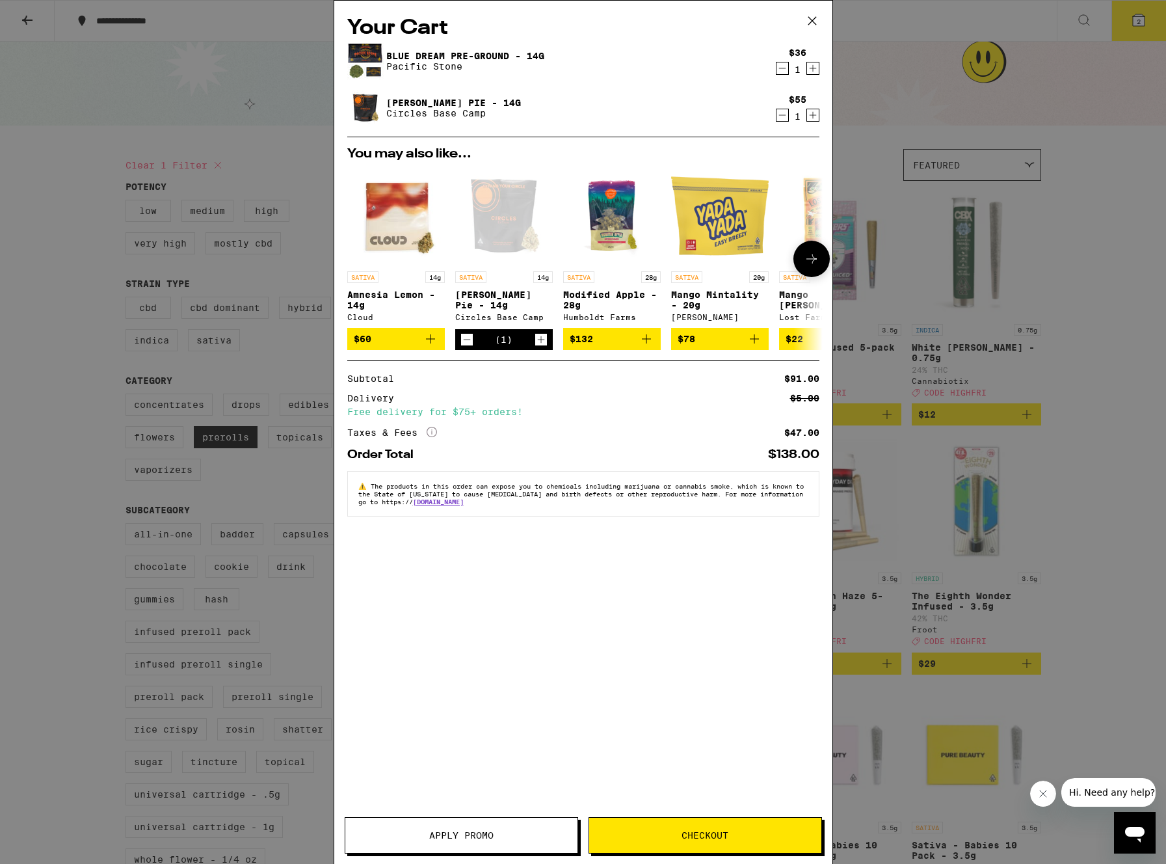
click at [753, 341] on icon "Add to bag" at bounding box center [754, 339] width 16 height 16
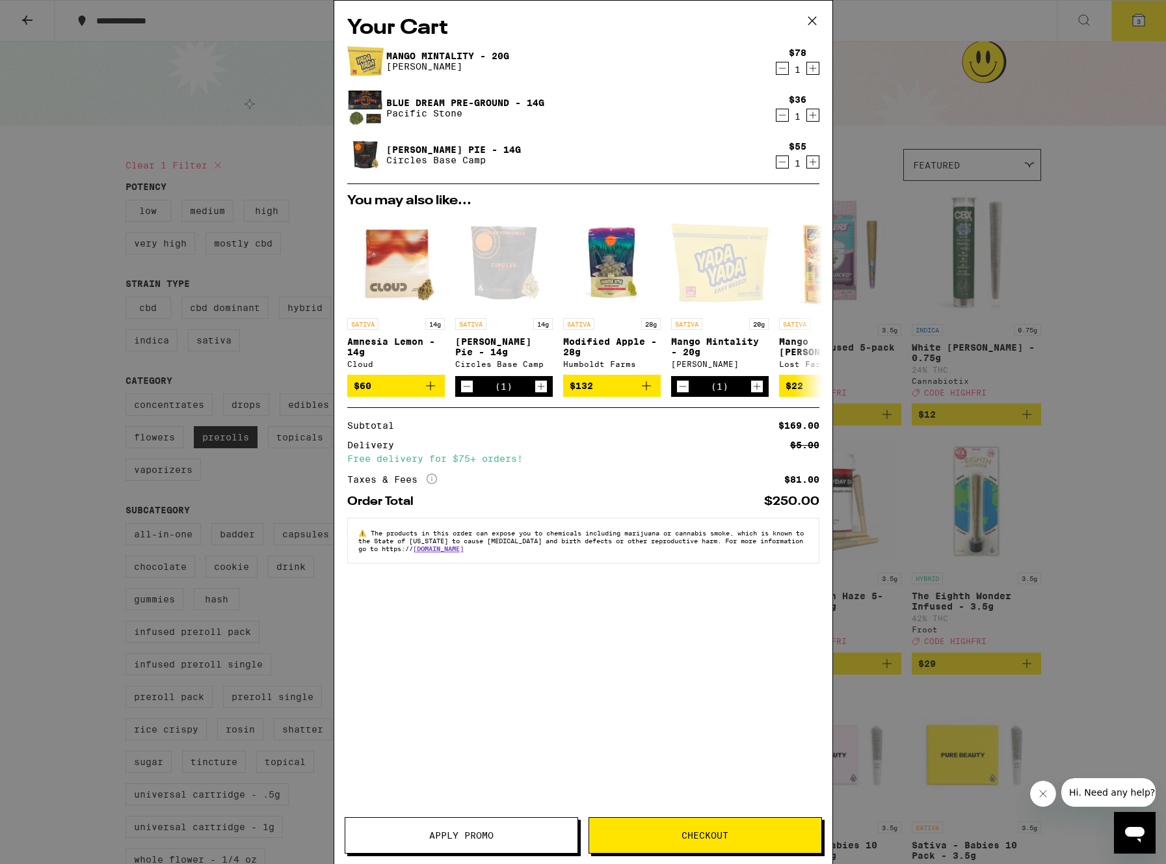
click at [780, 113] on icon "Decrement" at bounding box center [782, 115] width 12 height 16
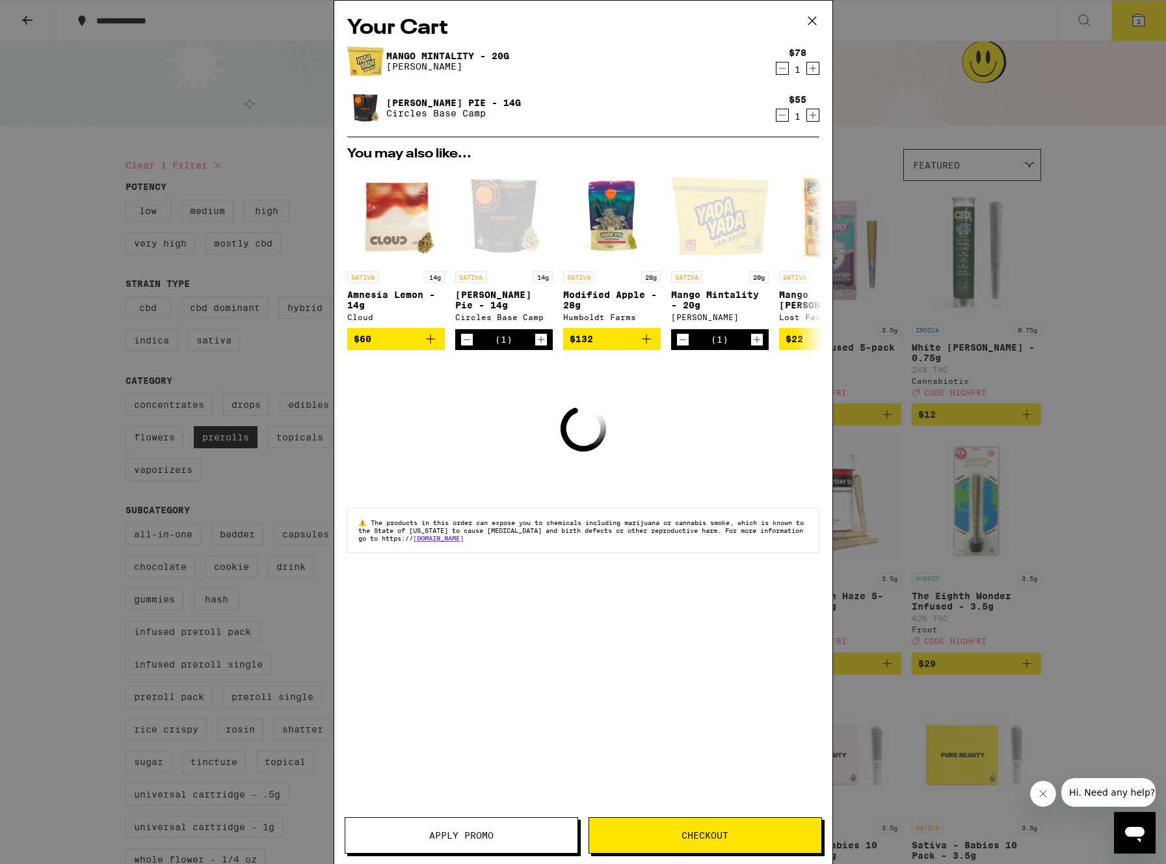
click at [779, 116] on icon "Decrement" at bounding box center [782, 115] width 12 height 16
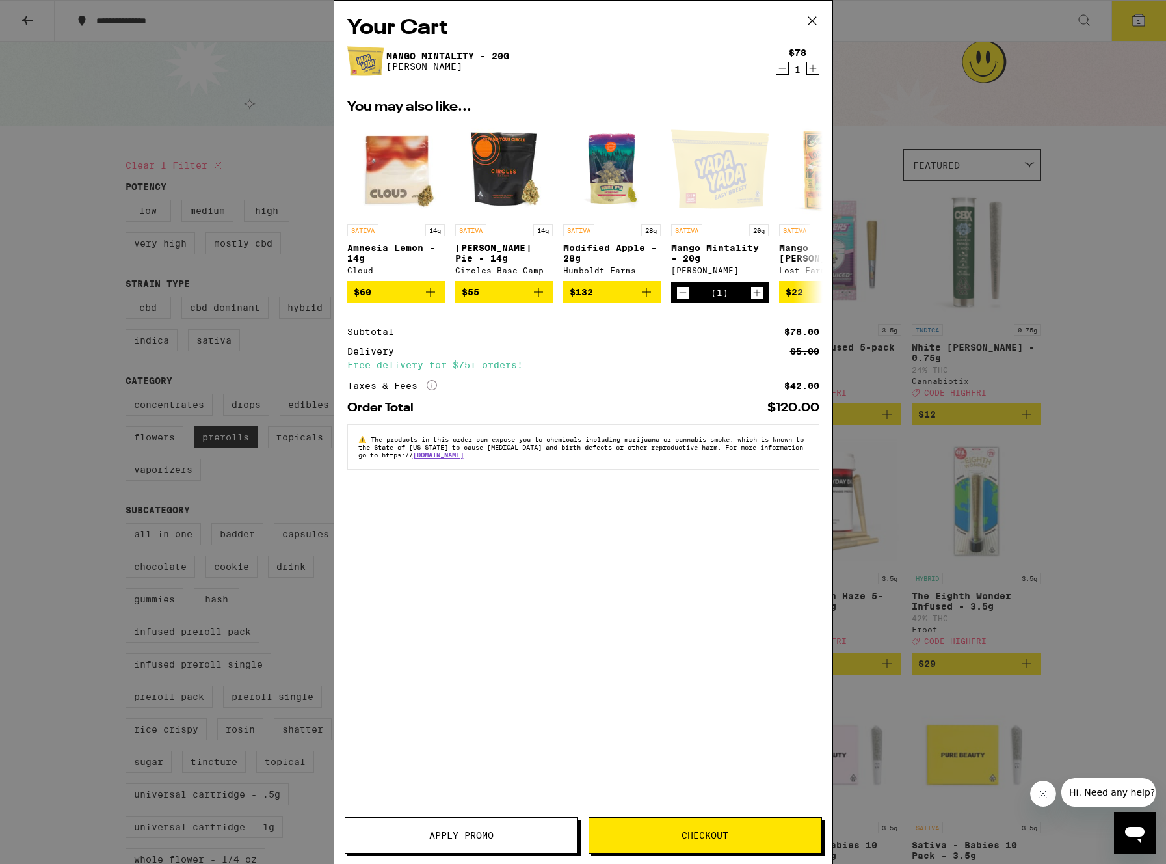
click at [707, 838] on span "Checkout" at bounding box center [704, 834] width 47 height 9
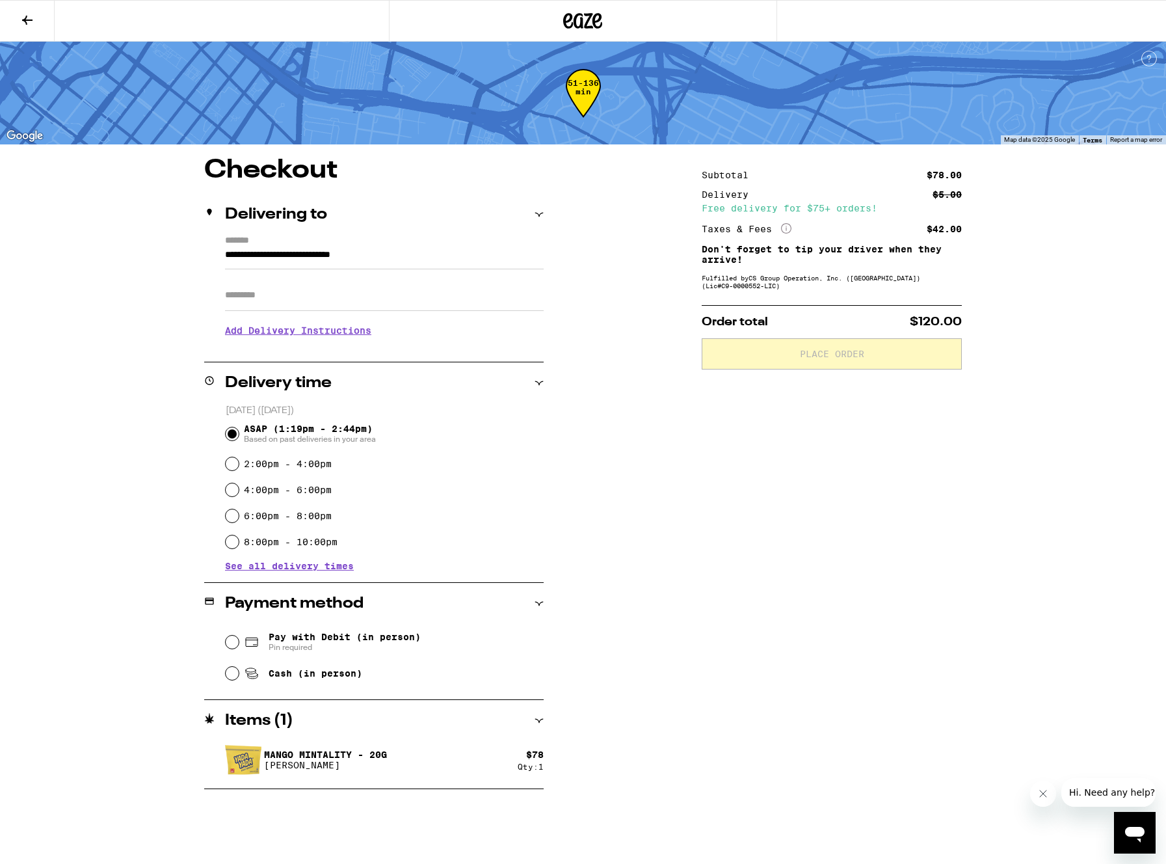
click at [285, 638] on span "Pay with Debit (in person)" at bounding box center [345, 636] width 152 height 10
click at [239, 638] on input "Pay with Debit (in person) Pin required" at bounding box center [232, 641] width 13 height 13
radio input "true"
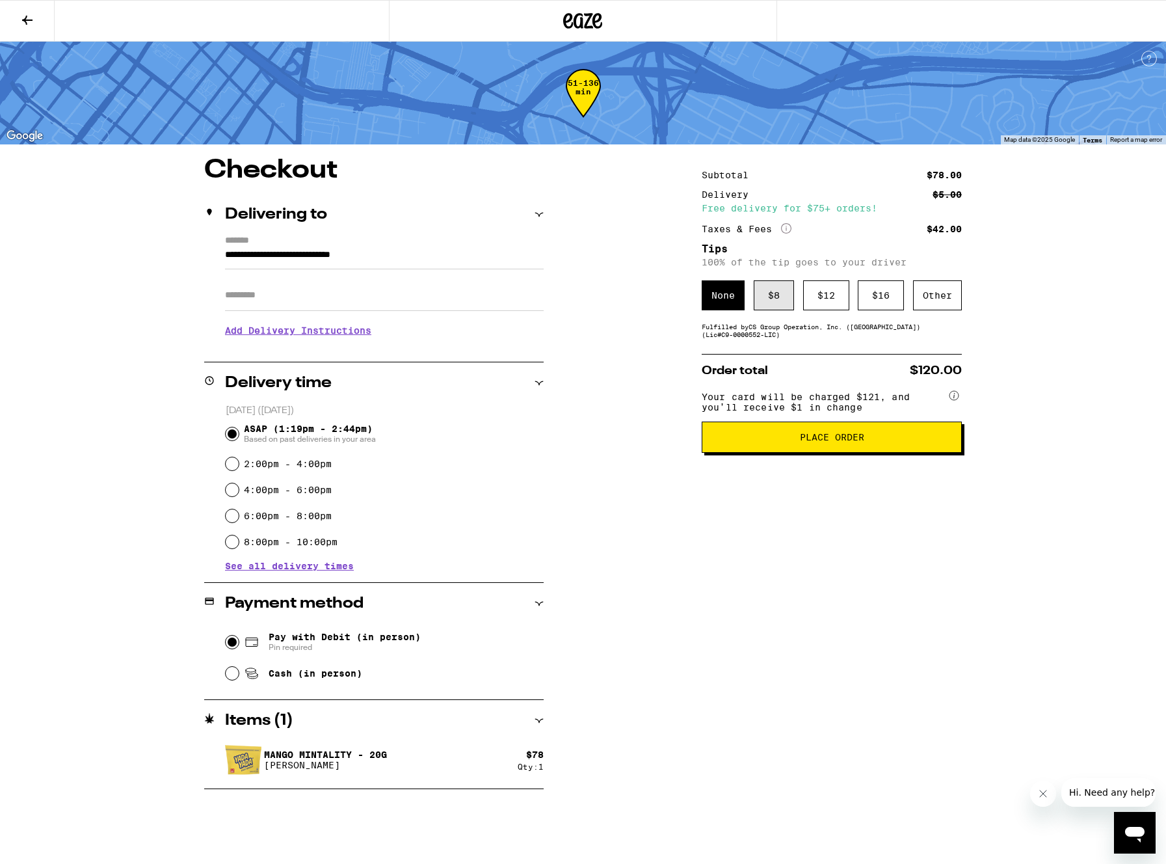
click at [774, 300] on div "$ 8" at bounding box center [774, 295] width 40 height 30
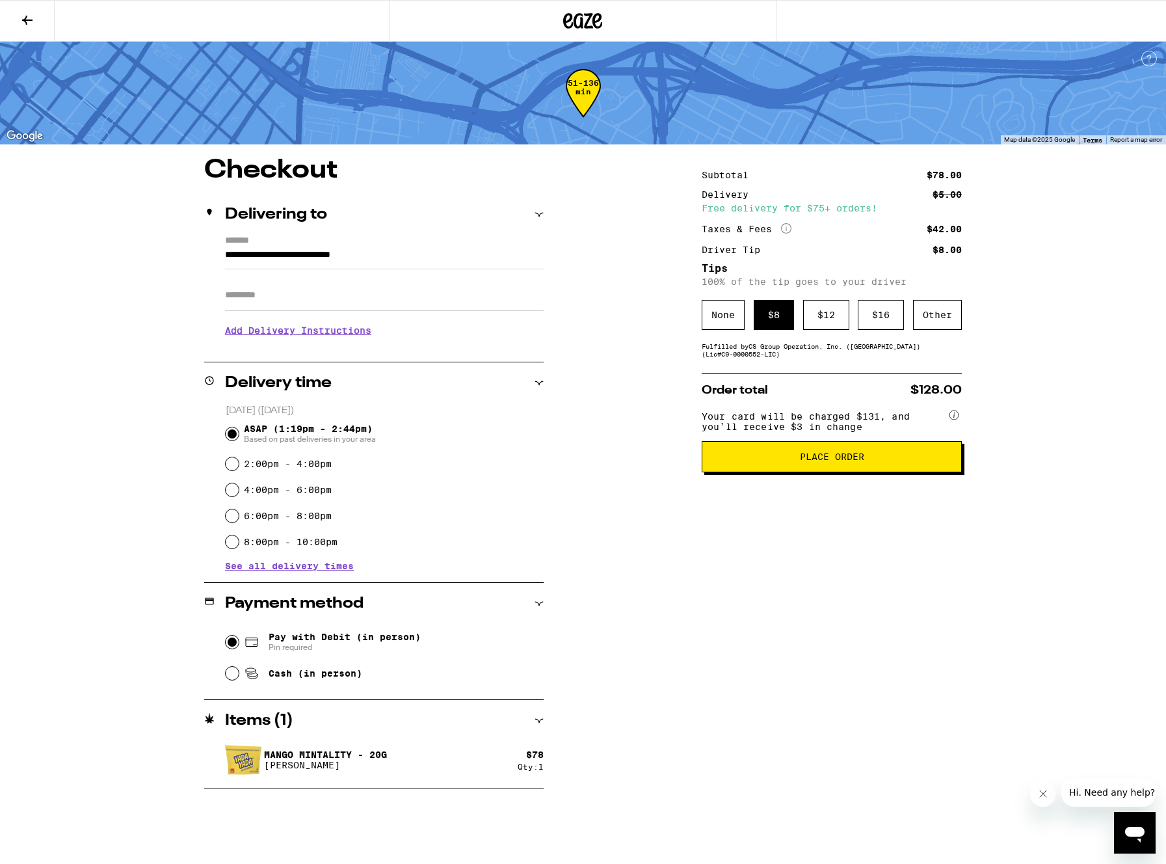
click at [821, 461] on span "Place Order" at bounding box center [832, 456] width 64 height 9
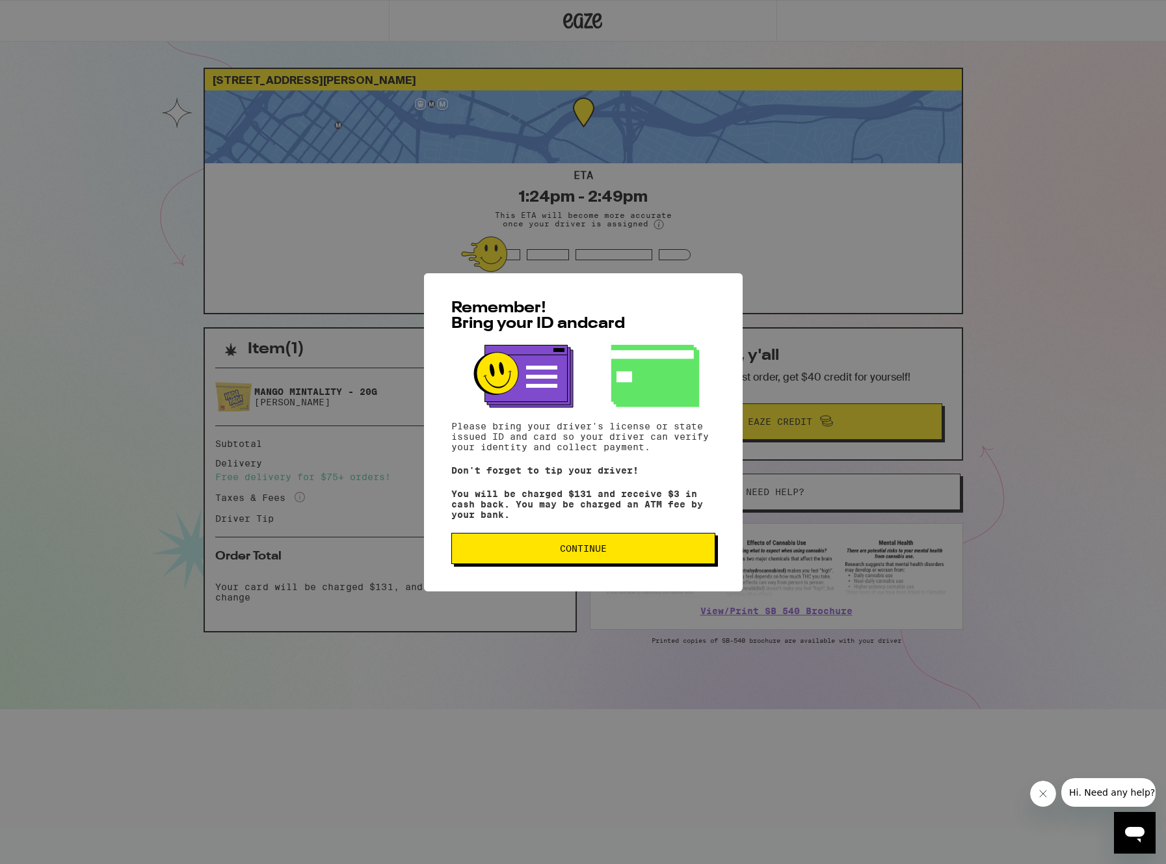
click at [635, 570] on div "Remember! Bring your ID and card Please bring your driver's license or state is…" at bounding box center [583, 432] width 319 height 318
click at [634, 559] on button "Continue" at bounding box center [583, 548] width 264 height 31
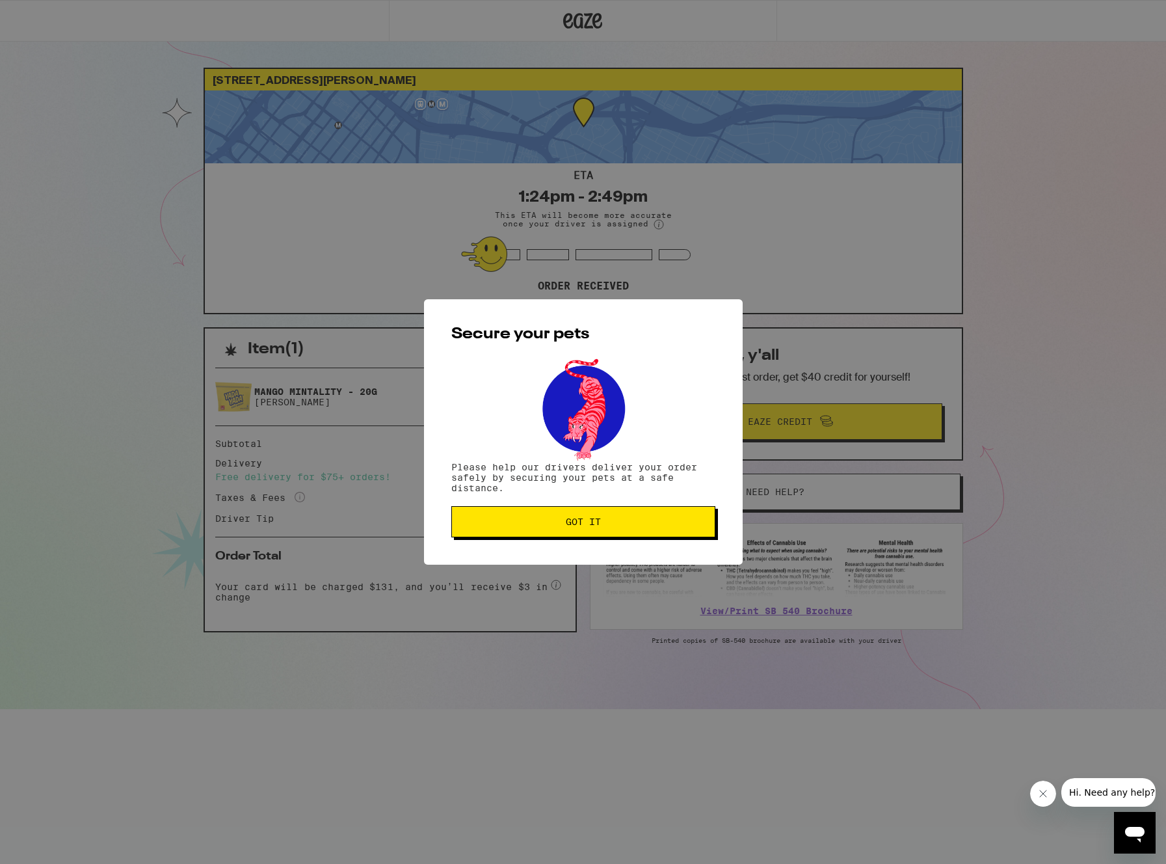
click at [659, 535] on button "Got it" at bounding box center [583, 521] width 264 height 31
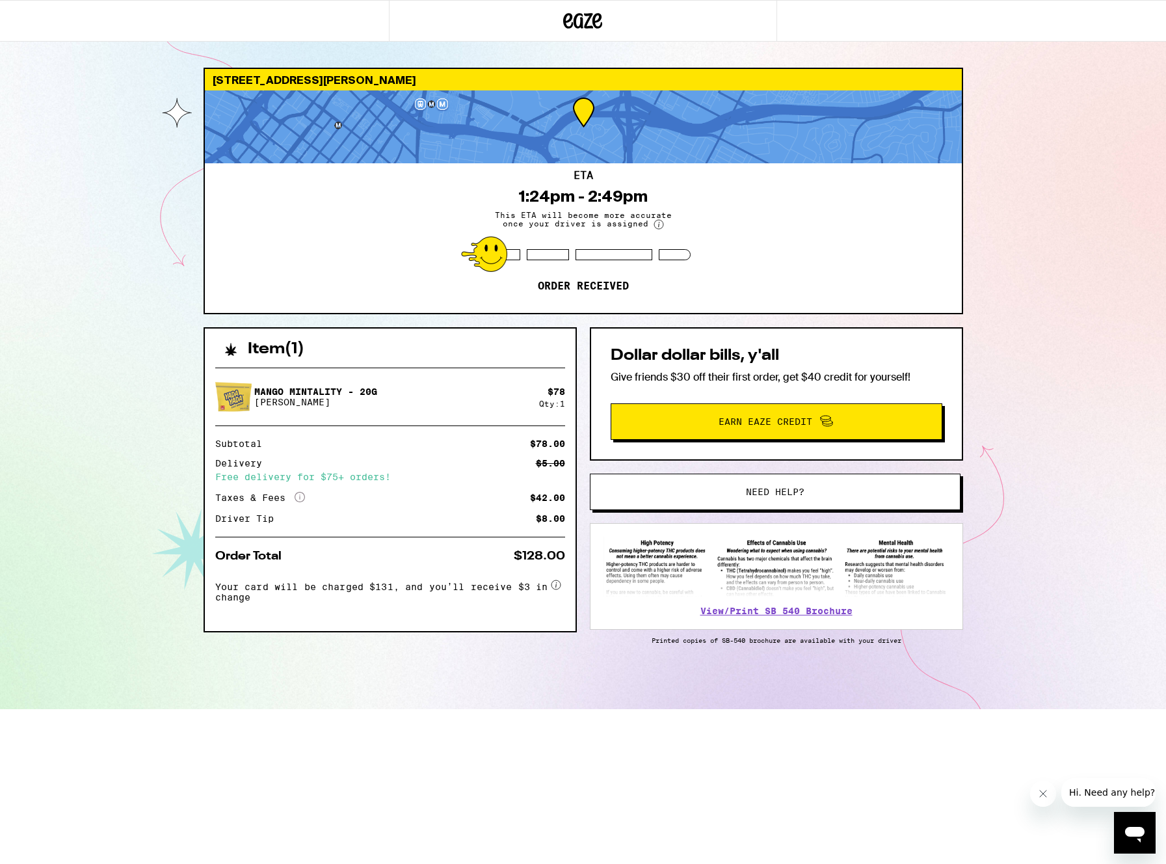
click at [1047, 378] on div "[STREET_ADDRESS][PERSON_NAME] 1:24pm - 2:49pm This ETA will become more accurat…" at bounding box center [583, 354] width 1166 height 709
